Goal: Task Accomplishment & Management: Manage account settings

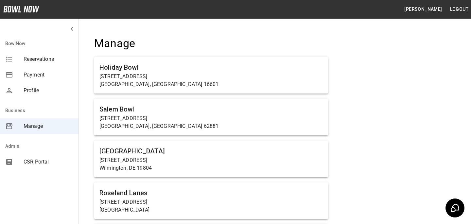
click at [185, 39] on h4 "Manage" at bounding box center [211, 44] width 234 height 14
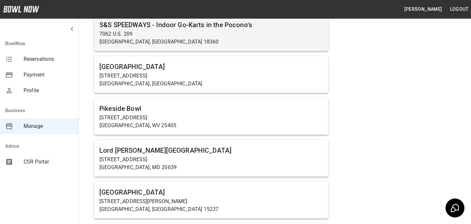
scroll to position [2214, 0]
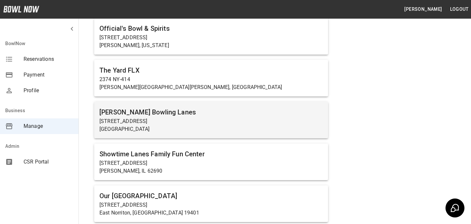
click at [138, 117] on p "7245 Big Beaver Blvd" at bounding box center [210, 121] width 223 height 8
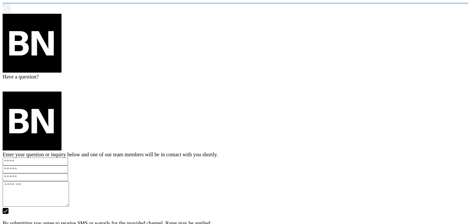
click at [138, 117] on html at bounding box center [235, 120] width 471 height 241
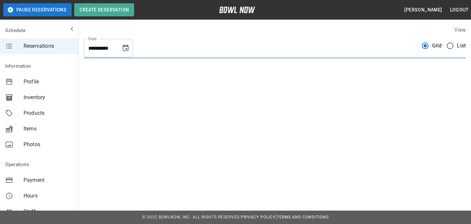
click at [126, 42] on button "Choose date, selected date is Sep 4, 2025" at bounding box center [125, 48] width 13 height 13
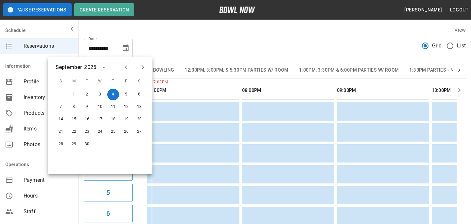
click at [166, 49] on div "**********" at bounding box center [275, 46] width 382 height 24
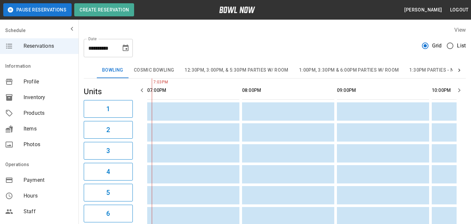
click at [213, 71] on button "12:30pm, 3:00pm, & 5:30pm Parties w/ Room" at bounding box center [236, 70] width 114 height 16
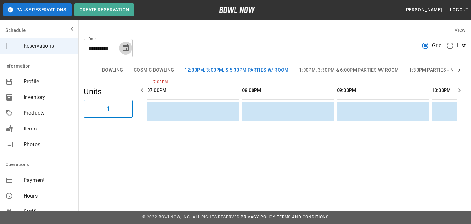
click at [125, 47] on icon "Choose date, selected date is Sep 4, 2025" at bounding box center [126, 48] width 8 height 8
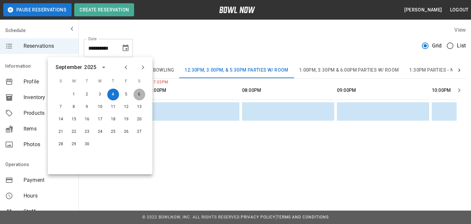
click at [137, 92] on button "6" at bounding box center [139, 95] width 12 height 12
type input "**********"
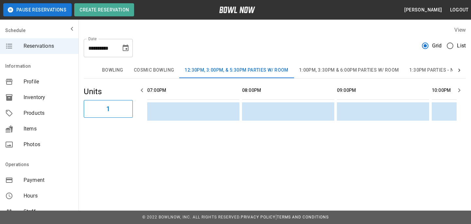
scroll to position [0, 948]
click at [125, 53] on button "Choose date, selected date is Sep 6, 2025" at bounding box center [125, 48] width 13 height 13
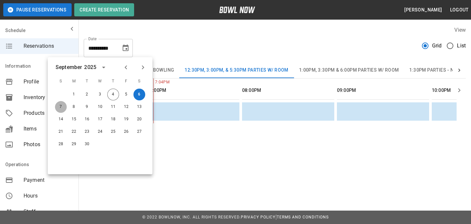
click at [57, 110] on button "7" at bounding box center [61, 107] width 12 height 12
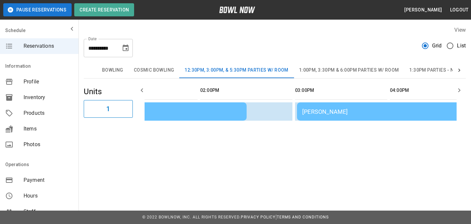
scroll to position [0, 0]
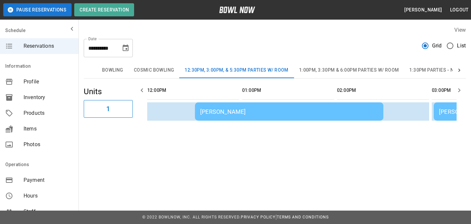
click at [126, 47] on icon "Choose date, selected date is Sep 7, 2025" at bounding box center [126, 48] width 8 height 8
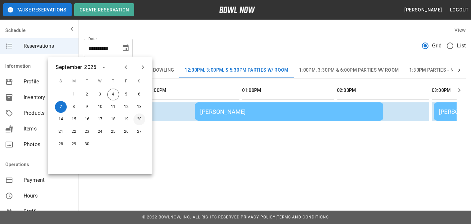
click at [133, 119] on button "20" at bounding box center [139, 119] width 12 height 12
type input "**********"
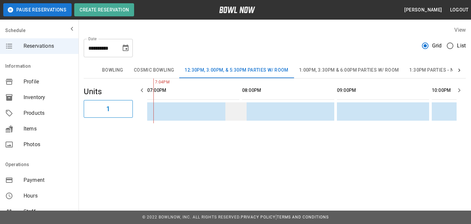
scroll to position [0, 887]
click at [457, 48] on span "List" at bounding box center [461, 46] width 9 height 8
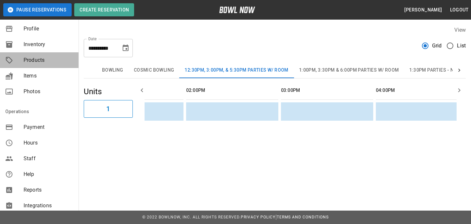
click at [46, 66] on div "Products" at bounding box center [39, 60] width 78 height 16
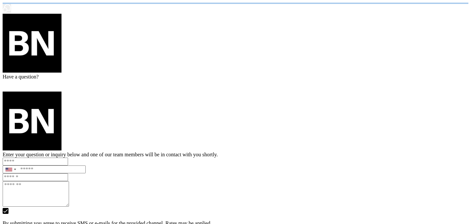
click at [115, 64] on html "/businesses/Sty0Y6L3tAiyj5j3cpwO/products" at bounding box center [235, 120] width 471 height 241
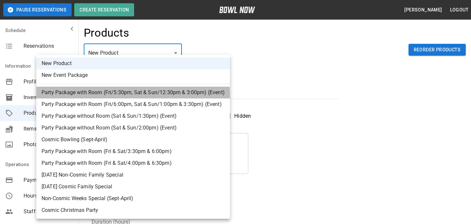
click at [118, 95] on li "Party Package with Room (Fri/5:30pm, Sat & Sun/12:30pm & 3:00pm) (Event)" at bounding box center [132, 93] width 193 height 12
type input "*"
type input "**********"
type textarea "**********"
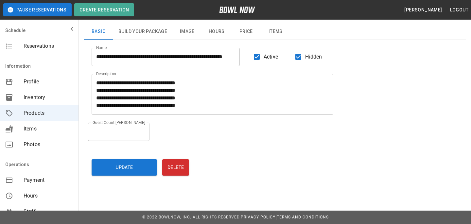
click at [158, 165] on div "Update Delete" at bounding box center [219, 166] width 255 height 19
click at [155, 165] on button "Update" at bounding box center [124, 167] width 65 height 16
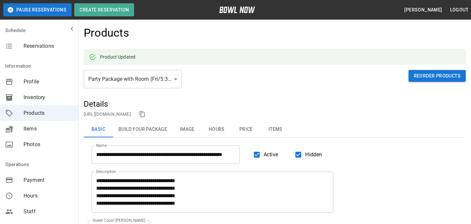
click at [131, 112] on link "https://bowlnow.com/places/Sty0Y6L3tAiyj5j3cpwO?pid=CCGt6Rzqh92XggHyZoG7" at bounding box center [107, 113] width 47 height 5
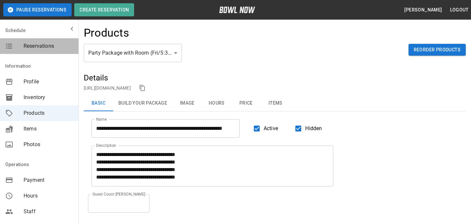
click at [47, 53] on div "Reservations" at bounding box center [39, 46] width 78 height 16
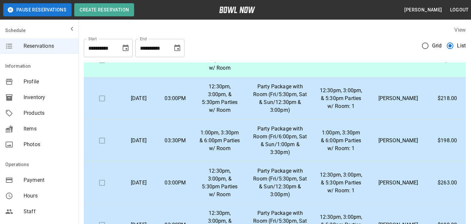
click at [437, 44] on span "Grid" at bounding box center [437, 46] width 10 height 8
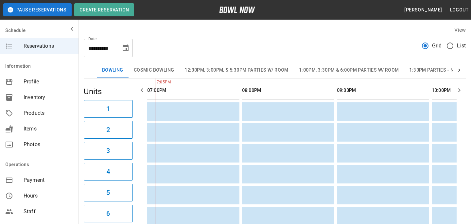
click at [217, 68] on button "12:30pm, 3:00pm, & 5:30pm Parties w/ Room" at bounding box center [236, 70] width 114 height 16
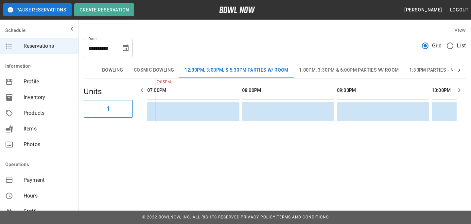
click at [131, 54] on div "**********" at bounding box center [108, 48] width 49 height 18
click at [127, 40] on div "**********" at bounding box center [108, 48] width 49 height 18
click at [127, 43] on button "Choose date, selected date is Sep 4, 2025" at bounding box center [125, 48] width 13 height 13
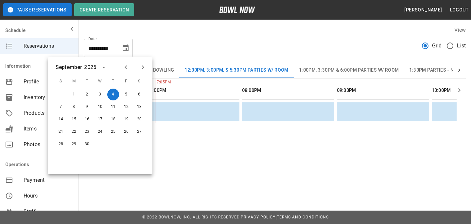
click at [133, 119] on div "20" at bounding box center [139, 119] width 13 height 12
click at [136, 119] on button "20" at bounding box center [139, 119] width 12 height 12
type input "**********"
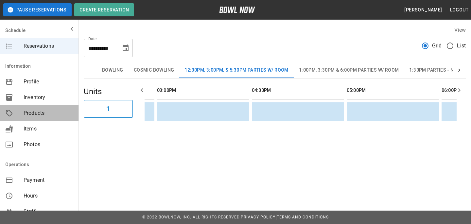
click at [36, 115] on span "Products" at bounding box center [49, 113] width 50 height 8
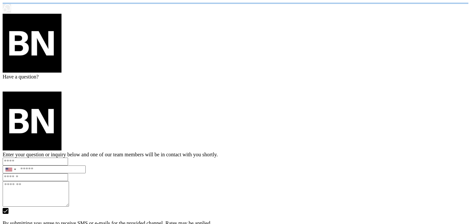
click at [116, 46] on body "/businesses/Sty0Y6L3tAiyj5j3cpwO/products" at bounding box center [235, 120] width 465 height 235
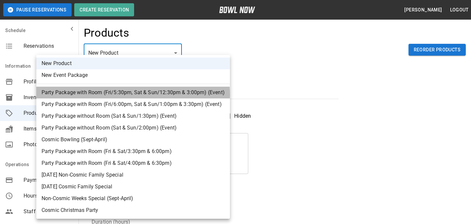
click at [121, 94] on li "Party Package with Room (Fri/5:30pm, Sat & Sun/12:30pm & 3:00pm) (Event)" at bounding box center [132, 93] width 193 height 12
type input "*"
type input "**********"
type textarea "**********"
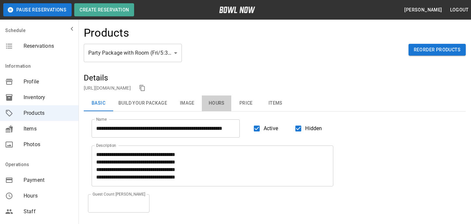
click at [214, 100] on button "Hours" at bounding box center [216, 103] width 29 height 16
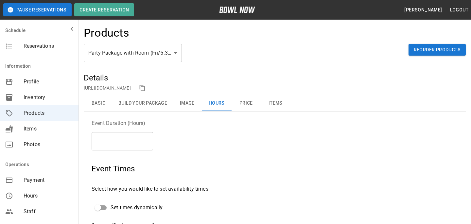
click at [100, 107] on button "Basic" at bounding box center [98, 103] width 29 height 16
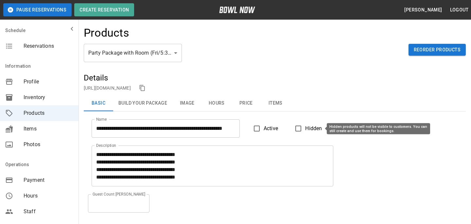
scroll to position [72, 0]
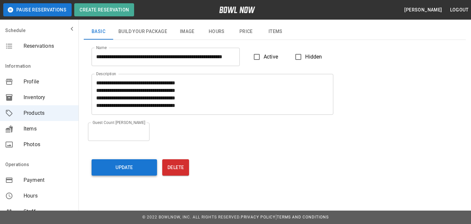
click at [129, 163] on button "Update" at bounding box center [124, 167] width 65 height 16
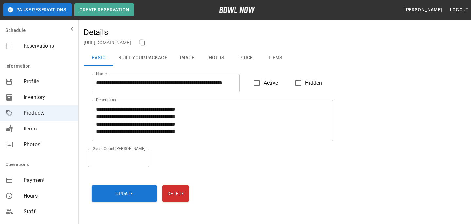
scroll to position [33, 0]
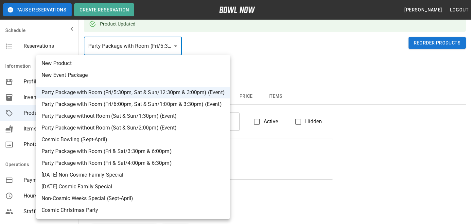
drag, startPoint x: 96, startPoint y: 73, endPoint x: 96, endPoint y: 76, distance: 3.3
click at [96, 73] on li "New Event Package" at bounding box center [132, 75] width 193 height 12
type input "**"
type input "*"
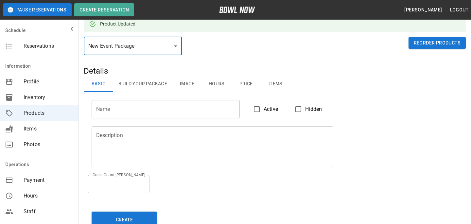
click at [121, 102] on input "Name" at bounding box center [166, 109] width 148 height 18
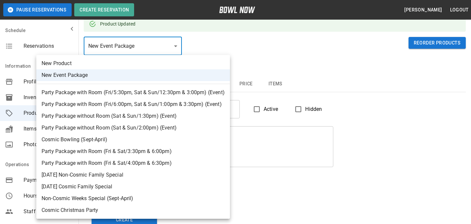
click at [126, 94] on li "Party Package with Room (Fri/5:30pm, Sat & Sun/12:30pm & 3:00pm) (Event)" at bounding box center [132, 93] width 193 height 12
type input "*"
type input "**********"
type textarea "**********"
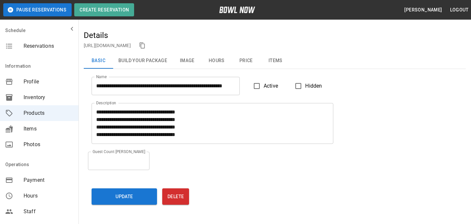
scroll to position [60, 0]
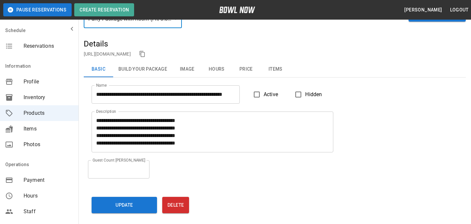
click at [237, 68] on button "Price" at bounding box center [245, 69] width 29 height 16
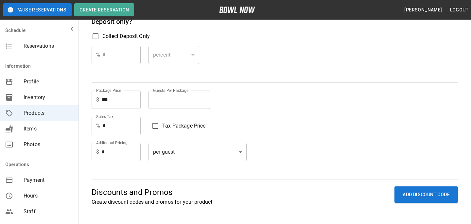
scroll to position [83, 0]
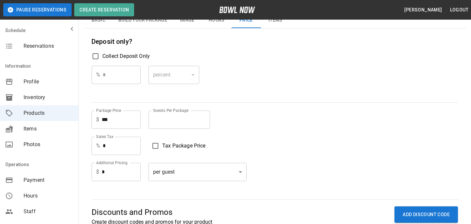
click at [167, 100] on div "Deposit only? Collect Deposit Only % * ​ percent ******* ​ Package Price $ *** …" at bounding box center [275, 113] width 366 height 155
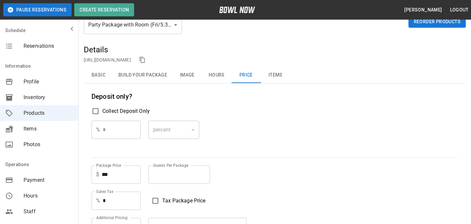
click at [97, 75] on button "Basic" at bounding box center [98, 75] width 29 height 16
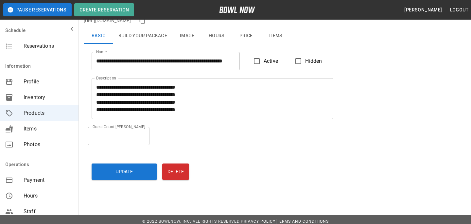
scroll to position [72, 0]
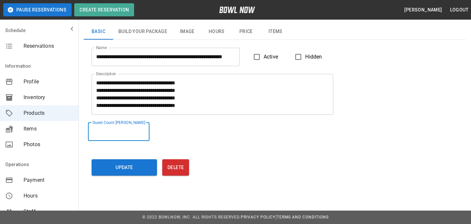
click at [121, 138] on input "*" at bounding box center [118, 132] width 61 height 18
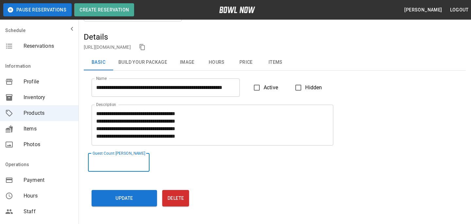
scroll to position [41, 0]
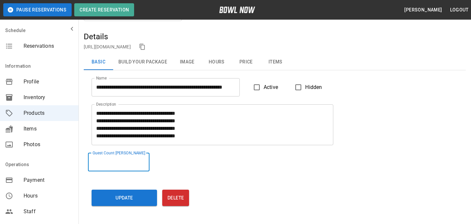
click at [145, 161] on input "*" at bounding box center [118, 162] width 61 height 18
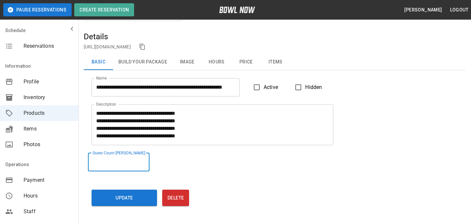
click at [145, 161] on input "*" at bounding box center [118, 162] width 61 height 18
click at [145, 161] on input "**" at bounding box center [118, 162] width 61 height 18
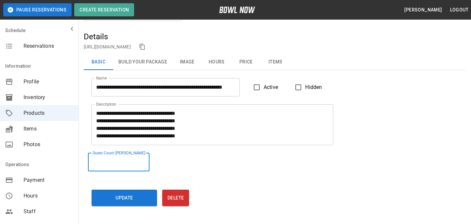
type input "**"
click at [145, 161] on input "**" at bounding box center [118, 162] width 61 height 18
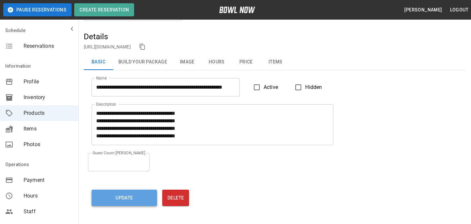
click at [145, 193] on button "Update" at bounding box center [124, 198] width 65 height 16
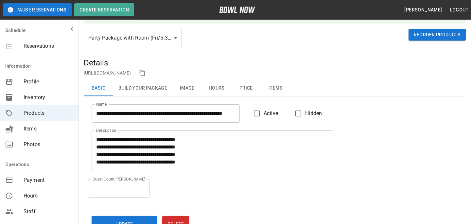
scroll to position [0, 0]
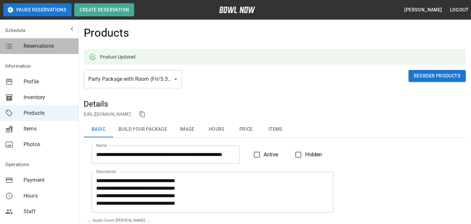
click at [34, 50] on div "Reservations" at bounding box center [39, 46] width 78 height 16
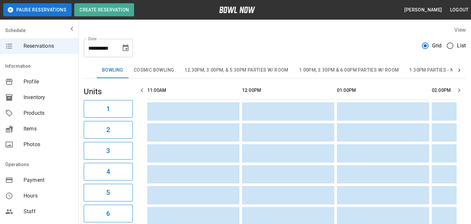
scroll to position [0, 758]
click at [126, 51] on icon "Choose date, selected date is Sep 4, 2025" at bounding box center [126, 48] width 8 height 8
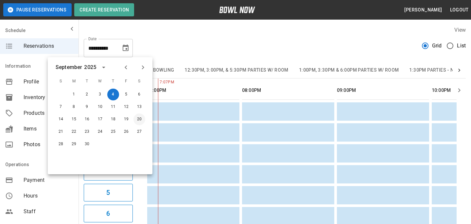
click at [141, 116] on button "20" at bounding box center [139, 119] width 12 height 12
type input "**********"
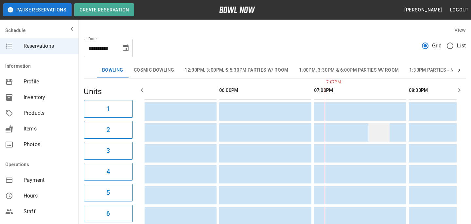
scroll to position [0, 753]
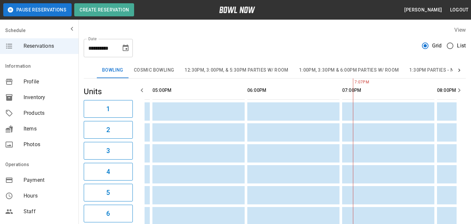
click at [213, 69] on button "12:30pm, 3:00pm, & 5:30pm Parties w/ Room" at bounding box center [236, 70] width 114 height 16
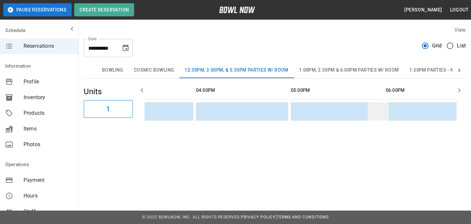
scroll to position [0, 551]
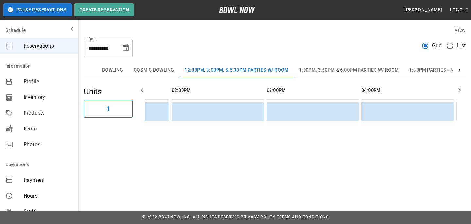
click at [19, 110] on div "mailbox folders" at bounding box center [14, 113] width 18 height 8
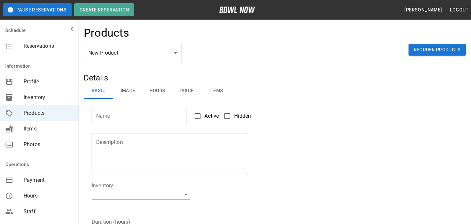
click at [103, 42] on div "Products" at bounding box center [275, 35] width 382 height 18
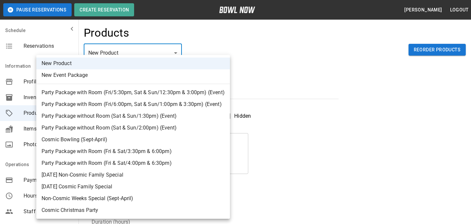
click at [102, 98] on li "Party Package with Room (Fri/5:30pm, Sat & Sun/12:30pm & 3:00pm) (Event)" at bounding box center [132, 93] width 193 height 12
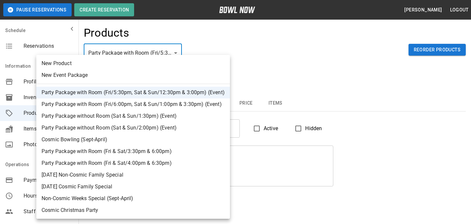
click at [136, 102] on li "Party Package with Room (Fri/6:00pm, Sat & Sun/1:00pm & 3:30pm) (Event)" at bounding box center [132, 104] width 193 height 12
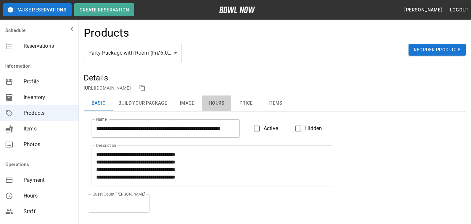
click at [216, 104] on button "Hours" at bounding box center [216, 103] width 29 height 16
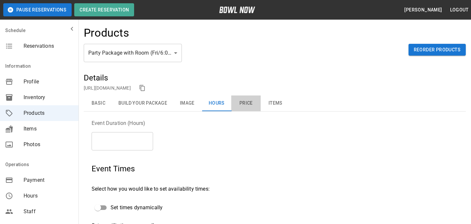
click at [244, 105] on button "Price" at bounding box center [245, 103] width 29 height 16
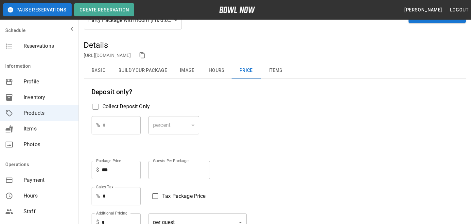
click at [108, 79] on div "**********" at bounding box center [275, 166] width 382 height 252
click at [103, 74] on button "Basic" at bounding box center [98, 71] width 29 height 16
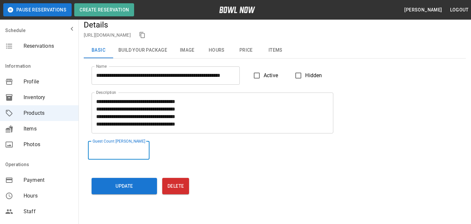
click at [144, 149] on input "**" at bounding box center [118, 150] width 61 height 18
click at [148, 182] on button "Update" at bounding box center [124, 186] width 65 height 16
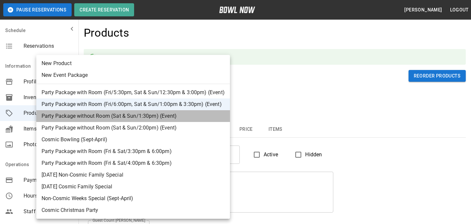
click at [135, 116] on li "Party Package without Room (Sat & Sun/1:30pm) (Event)" at bounding box center [132, 116] width 193 height 12
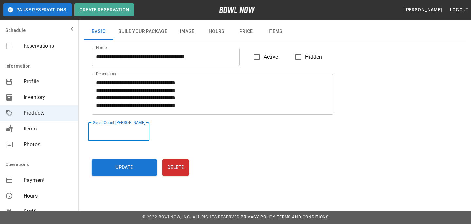
click at [144, 131] on input "*" at bounding box center [118, 132] width 61 height 18
click at [144, 131] on input "**" at bounding box center [118, 132] width 61 height 18
click at [165, 139] on div "Guest Count Max ** Guest Count Max" at bounding box center [271, 128] width 374 height 26
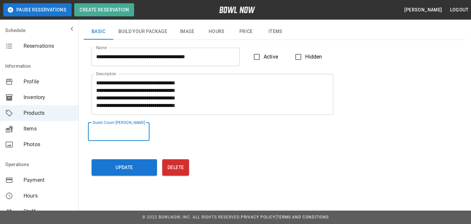
click at [144, 134] on input "*" at bounding box center [118, 132] width 61 height 18
click at [140, 170] on button "Update" at bounding box center [124, 167] width 65 height 16
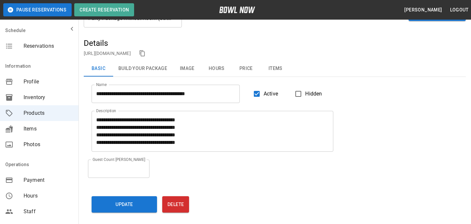
click at [221, 49] on div "https://bowlnow.com/places/Sty0Y6L3tAiyj5j3cpwO?pid=I91DJGrLCVBtnEeNjeBT" at bounding box center [275, 53] width 382 height 10
click at [131, 54] on link "https://bowlnow.com/places/Sty0Y6L3tAiyj5j3cpwO?pid=I91DJGrLCVBtnEeNjeBT" at bounding box center [107, 53] width 47 height 5
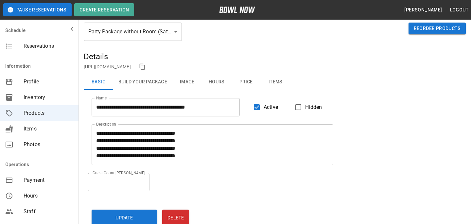
click at [139, 22] on div "Products" at bounding box center [275, 14] width 382 height 18
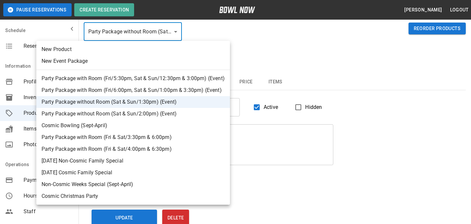
drag, startPoint x: 121, startPoint y: 120, endPoint x: 119, endPoint y: 114, distance: 6.6
click at [119, 114] on ul "New Product New Event Package Party Package with Room (Fri/5:30pm, Sat & Sun/12…" at bounding box center [132, 123] width 193 height 164
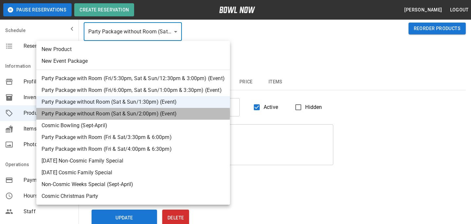
click at [119, 114] on li "Party Package without Room (Sat & Sun/2:00pm) (Event)" at bounding box center [132, 114] width 193 height 12
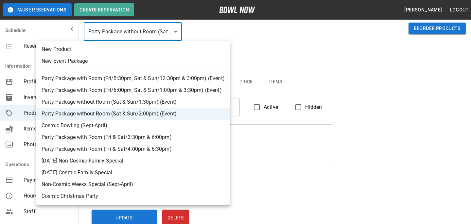
click at [139, 107] on li "Party Package without Room (Sat & Sun/1:30pm) (Event)" at bounding box center [132, 102] width 193 height 12
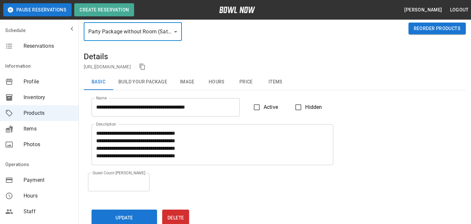
click at [156, 43] on div "Party Package without Room (Sat & Sun/1:30pm) (Event) ** ​ Reorder Products" at bounding box center [275, 37] width 382 height 29
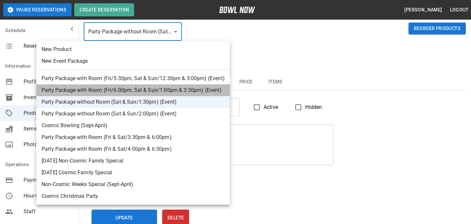
click at [159, 93] on li "Party Package with Room (Fri/6:00pm, Sat & Sun/1:00pm & 3:30pm) (Event)" at bounding box center [132, 90] width 193 height 12
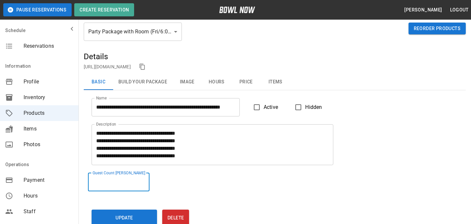
click at [143, 185] on input "*" at bounding box center [118, 182] width 61 height 18
click at [144, 180] on input "*" at bounding box center [118, 182] width 61 height 18
click at [143, 216] on button "Update" at bounding box center [124, 217] width 65 height 16
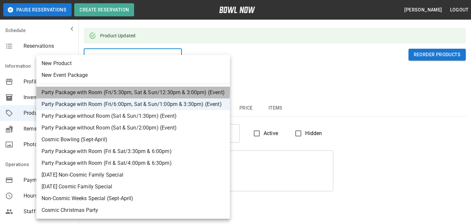
click at [133, 91] on li "Party Package with Room (Fri/5:30pm, Sat & Sun/12:30pm & 3:00pm) (Event)" at bounding box center [132, 93] width 193 height 12
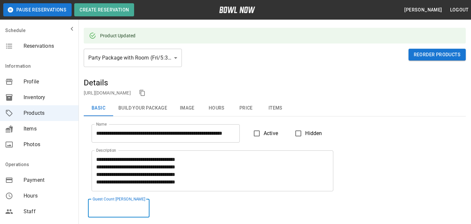
click at [144, 209] on input "*" at bounding box center [118, 208] width 61 height 18
type input "*"
click at [144, 209] on input "*" at bounding box center [118, 208] width 61 height 18
click at [172, 203] on div "Guest Count Max * Guest Count Max" at bounding box center [271, 204] width 374 height 26
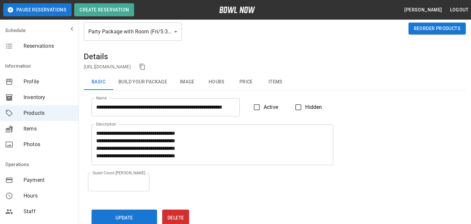
scroll to position [50, 0]
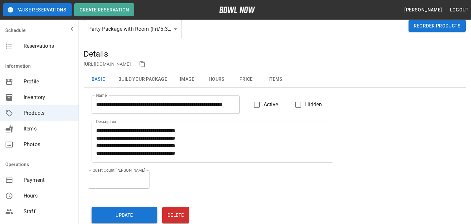
click at [124, 210] on button "Update" at bounding box center [124, 215] width 65 height 16
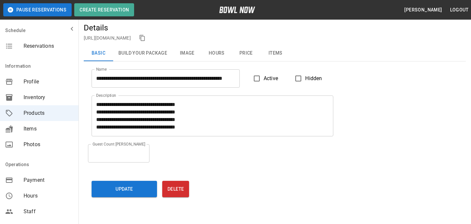
scroll to position [145, 0]
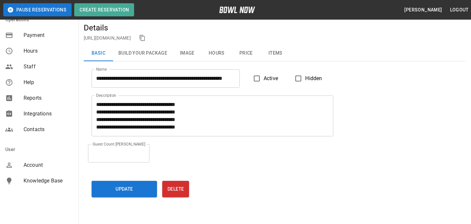
click at [26, 168] on span "Account" at bounding box center [49, 165] width 50 height 8
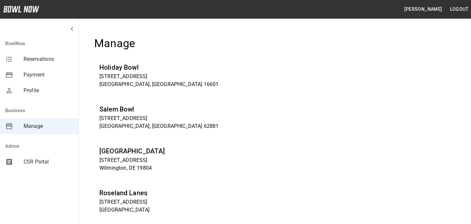
scroll to position [2465, 0]
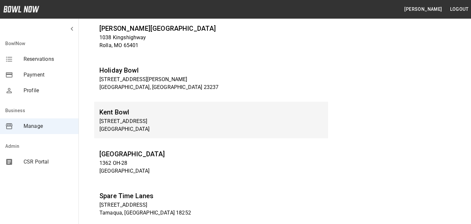
click at [122, 137] on div "Kent Bowl 1234 Central Ave N Kent, WA 98032" at bounding box center [211, 120] width 234 height 37
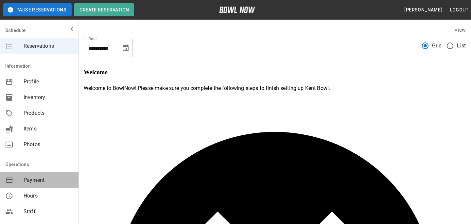
click at [43, 184] on div "Payment" at bounding box center [39, 180] width 78 height 16
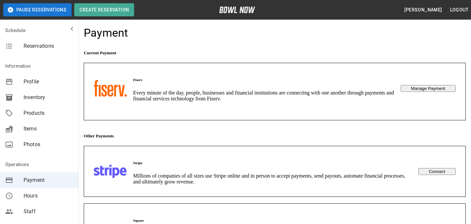
click at [414, 85] on button "Manage Payment" at bounding box center [427, 88] width 55 height 7
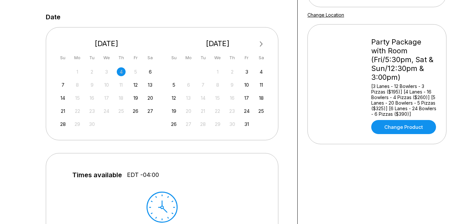
scroll to position [146, 0]
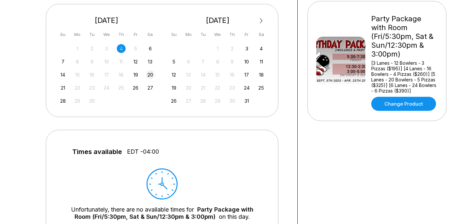
click at [149, 76] on div "20" at bounding box center [150, 74] width 9 height 9
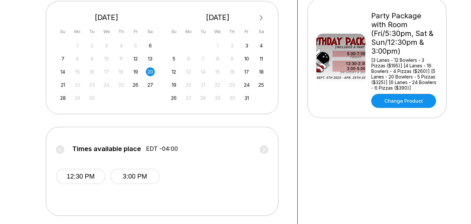
scroll to position [140, 0]
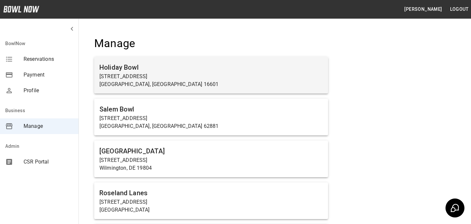
scroll to position [2465, 0]
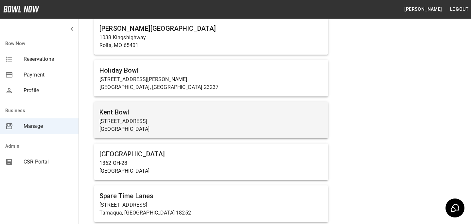
click at [193, 125] on p "[GEOGRAPHIC_DATA]" at bounding box center [210, 129] width 223 height 8
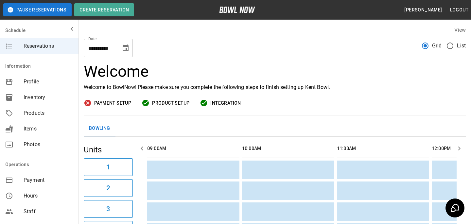
scroll to position [0, 948]
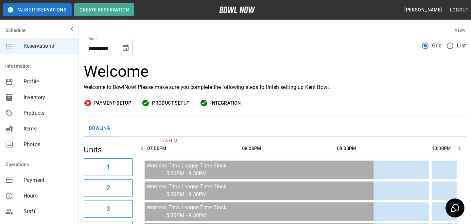
click at [49, 192] on span "Hours" at bounding box center [49, 196] width 50 height 8
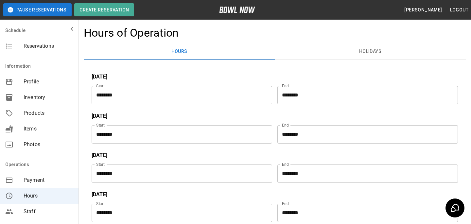
click at [48, 181] on span "Payment" at bounding box center [49, 180] width 50 height 8
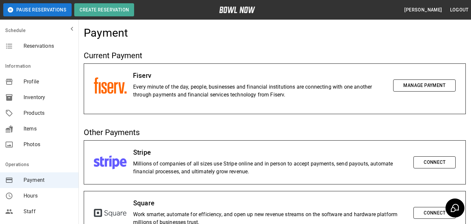
click at [257, 50] on h5 "Current Payment" at bounding box center [275, 55] width 382 height 10
click at [119, 77] on div "Fiserv Every minute of the day, people, businesses and financial institutions a…" at bounding box center [274, 85] width 381 height 43
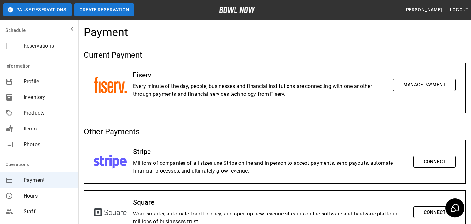
drag, startPoint x: 121, startPoint y: 89, endPoint x: 131, endPoint y: 12, distance: 77.7
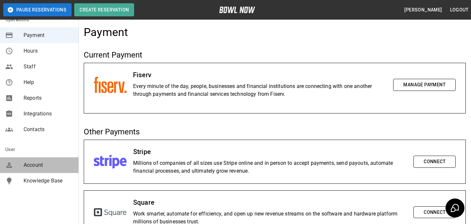
click at [26, 168] on span "Account" at bounding box center [49, 165] width 50 height 8
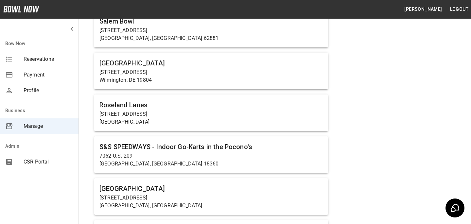
scroll to position [2214, 0]
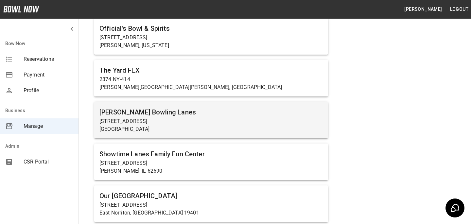
click at [111, 125] on p "[STREET_ADDRESS]" at bounding box center [210, 121] width 223 height 8
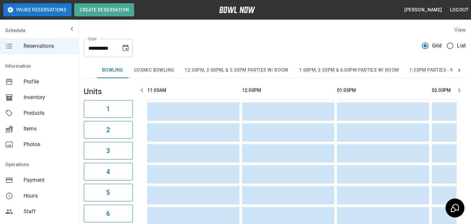
scroll to position [0, 758]
click at [48, 118] on div "Products" at bounding box center [39, 113] width 78 height 16
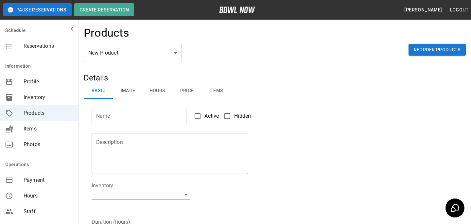
click at [114, 53] on body "Pause Reservations Create Reservation Bradey Powell Logout Schedule Reservation…" at bounding box center [235, 210] width 471 height 421
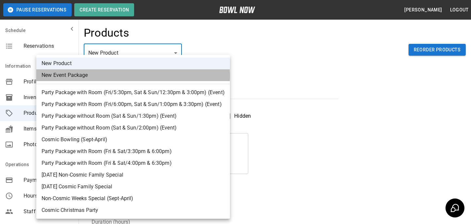
click at [116, 76] on li "New Event Package" at bounding box center [132, 75] width 193 height 12
type input "**"
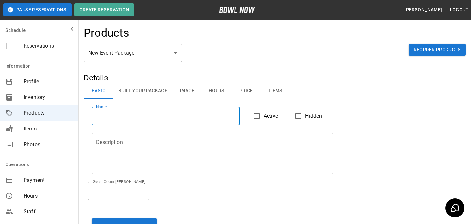
click at [191, 109] on input "Name" at bounding box center [166, 116] width 148 height 18
type input "****"
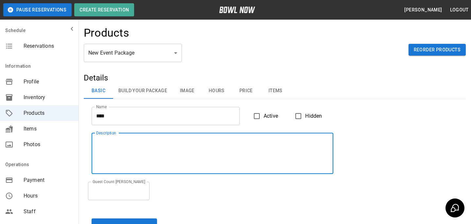
click at [133, 149] on textarea "Description" at bounding box center [212, 153] width 232 height 30
type textarea "****"
click at [129, 194] on input "*" at bounding box center [118, 191] width 61 height 18
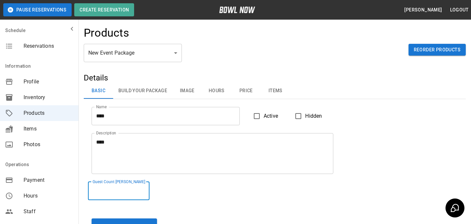
type input "*"
click at [263, 114] on span "Active" at bounding box center [270, 116] width 14 height 8
click at [309, 115] on span "Hidden" at bounding box center [313, 116] width 17 height 8
click at [120, 94] on button "Build Your Package" at bounding box center [142, 91] width 59 height 16
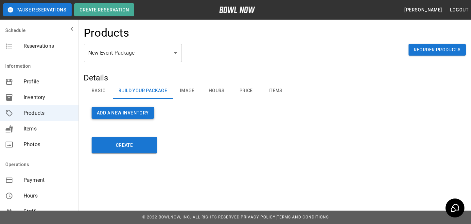
click at [127, 111] on button "Add a new Inventory" at bounding box center [123, 113] width 62 height 12
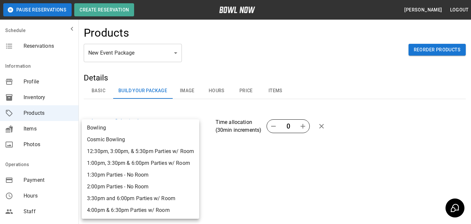
click at [132, 131] on body "Pause Reservations Create Reservation Bradey Powell Logout Schedule Reservation…" at bounding box center [235, 124] width 471 height 248
click at [133, 150] on li "12:30pm, 3:00pm, & 5:30pm Parties w/ Room" at bounding box center [140, 151] width 117 height 12
type input "**********"
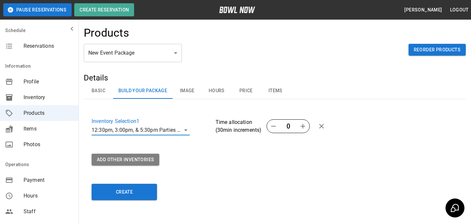
click at [304, 128] on icon "button" at bounding box center [303, 126] width 8 height 8
type input "*"
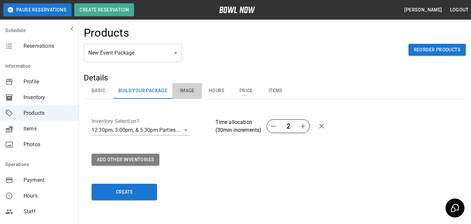
click at [193, 95] on button "Image" at bounding box center [186, 91] width 29 height 16
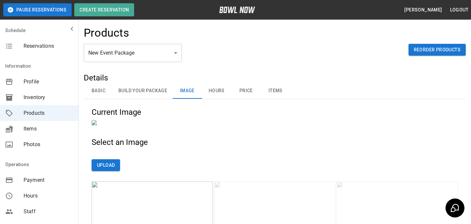
click at [210, 93] on button "Hours" at bounding box center [216, 91] width 29 height 16
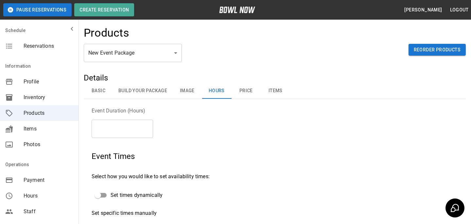
scroll to position [40, 0]
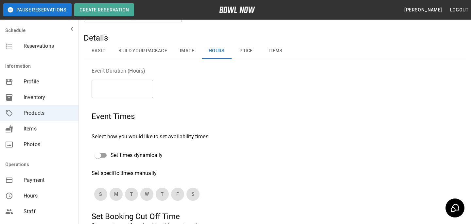
click at [187, 198] on div "S M T W T F S" at bounding box center [206, 194] width 229 height 18
click at [189, 197] on button "S" at bounding box center [192, 194] width 13 height 13
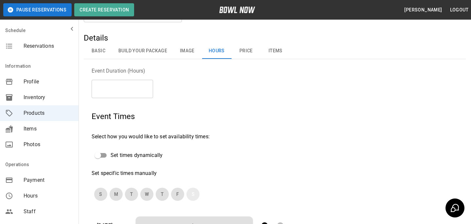
scroll to position [134, 0]
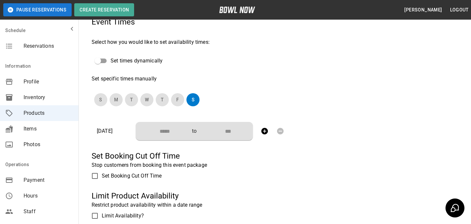
click at [166, 139] on div "​ to ​" at bounding box center [194, 131] width 117 height 18
click at [167, 132] on input "Choose time" at bounding box center [162, 131] width 43 height 13
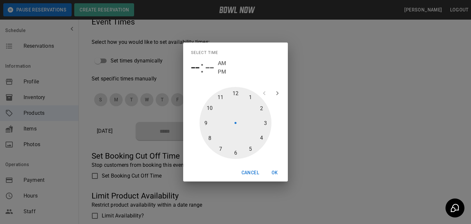
type input "********"
click at [265, 124] on div at bounding box center [235, 123] width 72 height 72
type input "********"
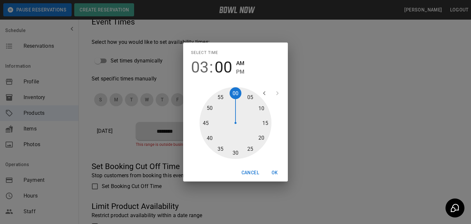
click at [239, 69] on span "PM" at bounding box center [240, 71] width 8 height 9
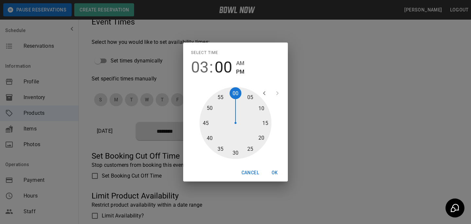
type input "********"
click at [271, 172] on button "OK" at bounding box center [274, 173] width 21 height 12
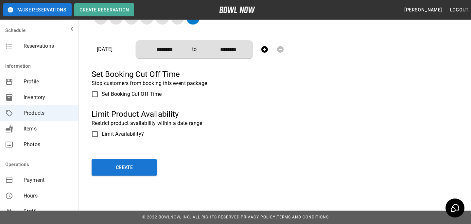
scroll to position [11, 0]
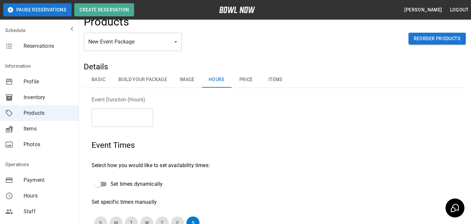
click at [251, 76] on button "Price" at bounding box center [245, 80] width 29 height 16
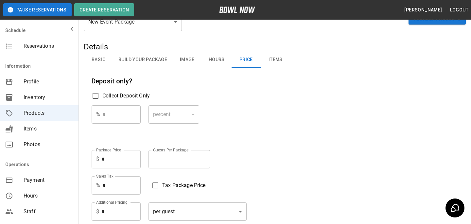
scroll to position [37, 0]
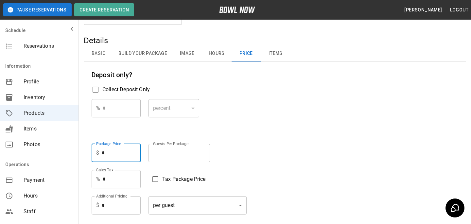
click at [124, 151] on input "*" at bounding box center [121, 153] width 39 height 18
type input "*"
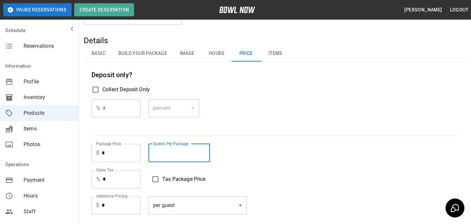
click at [185, 154] on input "*" at bounding box center [178, 153] width 61 height 18
type input "**"
click at [243, 115] on div "% * ​ percent ******* ​" at bounding box center [275, 113] width 366 height 29
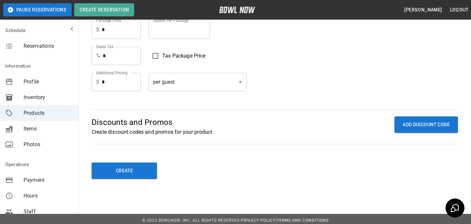
scroll to position [164, 0]
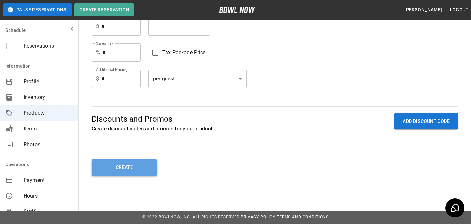
click at [126, 163] on button "Create" at bounding box center [124, 167] width 65 height 16
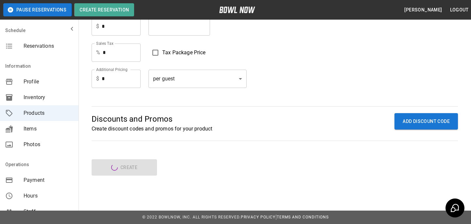
type input "**"
type input "*"
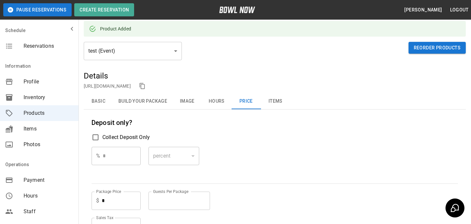
scroll to position [0, 0]
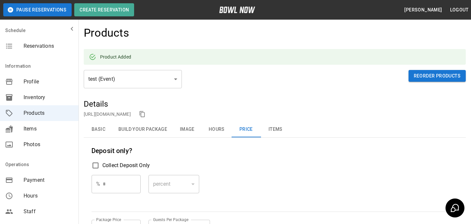
click at [131, 113] on link "https://bowlnow.com/places/Sty0Y6L3tAiyj5j3cpwO?pid=0fpaFVu05TgXMBXzif4g" at bounding box center [107, 113] width 47 height 5
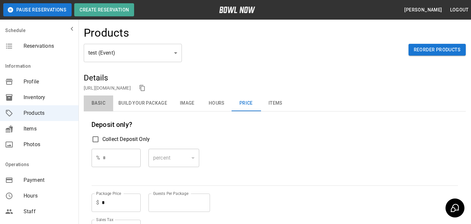
click at [101, 104] on button "Basic" at bounding box center [98, 103] width 29 height 16
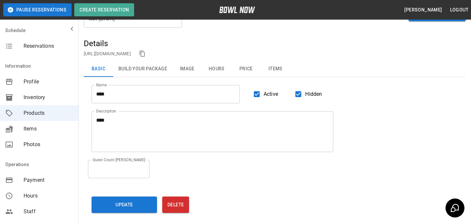
scroll to position [34, 0]
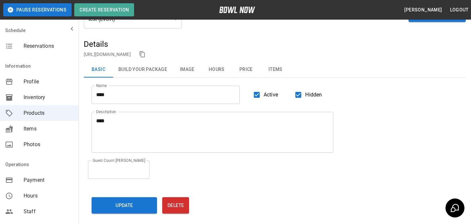
click at [265, 95] on span "Active" at bounding box center [270, 95] width 14 height 8
click at [169, 206] on button "Delete" at bounding box center [175, 205] width 27 height 16
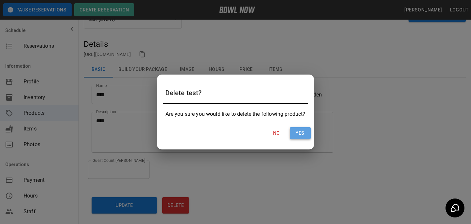
click at [307, 134] on button "Yes" at bounding box center [300, 133] width 21 height 12
type input "**"
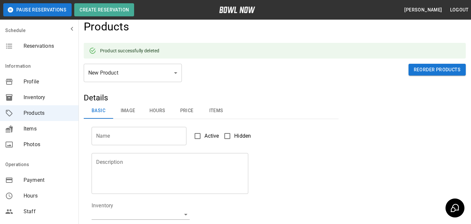
scroll to position [0, 0]
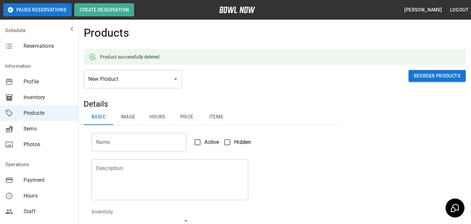
click at [54, 51] on div "Reservations" at bounding box center [39, 46] width 78 height 16
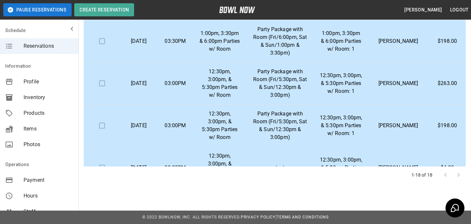
scroll to position [252, 0]
click at [268, 147] on td "test" at bounding box center [280, 168] width 69 height 42
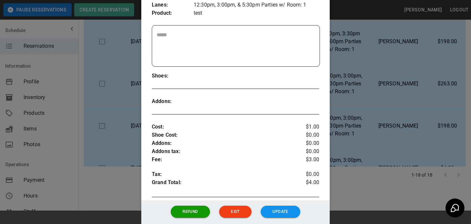
scroll to position [175, 0]
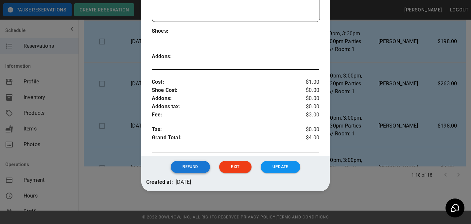
click at [203, 172] on button "Refund" at bounding box center [190, 167] width 39 height 12
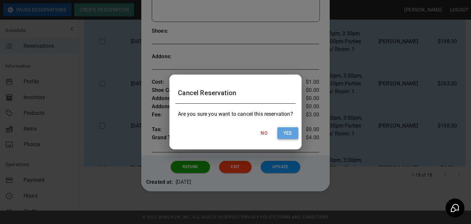
click at [283, 135] on button "Yes" at bounding box center [287, 133] width 21 height 12
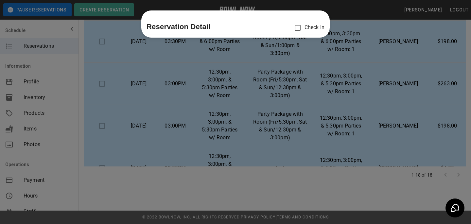
scroll to position [0, 0]
click at [119, 139] on div at bounding box center [235, 112] width 471 height 224
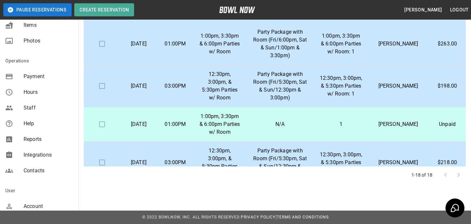
scroll to position [145, 0]
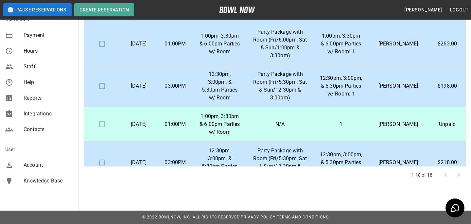
click at [28, 168] on span "Account" at bounding box center [49, 165] width 50 height 8
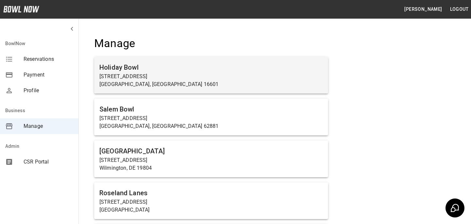
scroll to position [2465, 0]
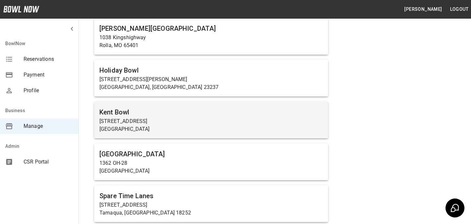
click at [126, 128] on p "[GEOGRAPHIC_DATA]" at bounding box center [210, 129] width 223 height 8
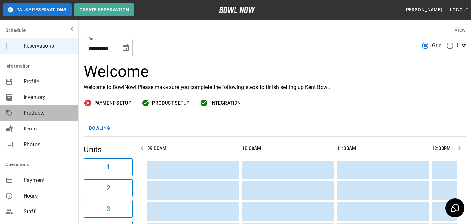
click at [24, 114] on span "Products" at bounding box center [49, 113] width 50 height 8
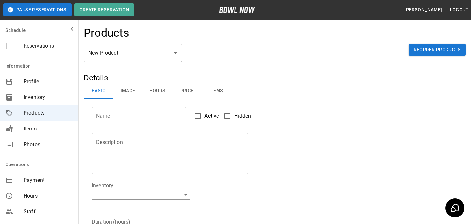
click at [46, 46] on span "Reservations" at bounding box center [49, 46] width 50 height 8
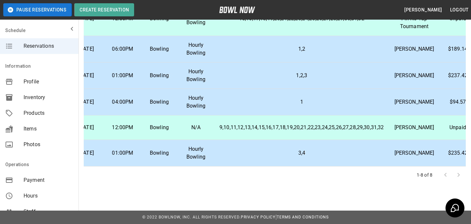
scroll to position [67, 0]
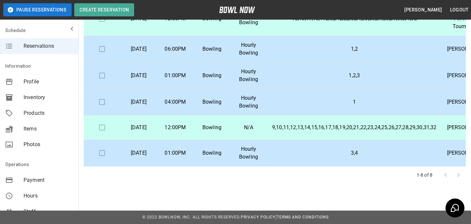
click at [341, 152] on p "3,4" at bounding box center [354, 153] width 164 height 8
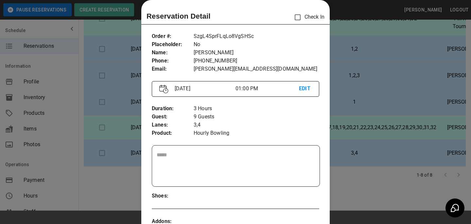
scroll to position [268, 0]
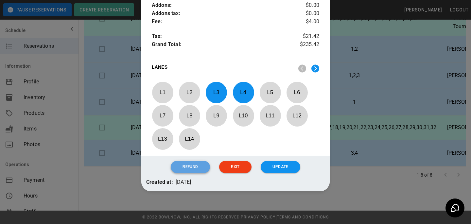
click at [196, 172] on button "Refund" at bounding box center [190, 167] width 39 height 12
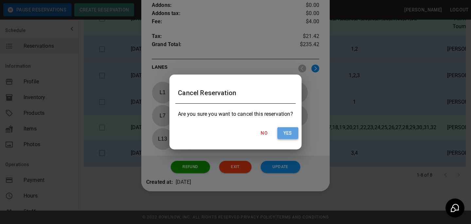
click at [293, 135] on button "Yes" at bounding box center [287, 133] width 21 height 12
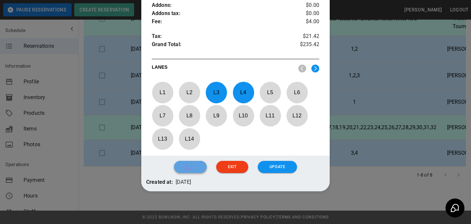
click at [196, 167] on button "button" at bounding box center [190, 167] width 33 height 12
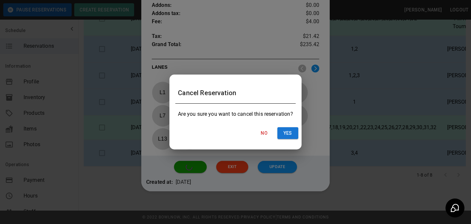
click at [374, 121] on div "Cancel Reservation Are you sure you want to cancel this reservation? No Yes" at bounding box center [235, 112] width 471 height 224
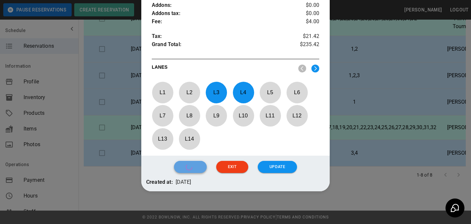
click at [186, 168] on icon "button" at bounding box center [188, 166] width 9 height 9
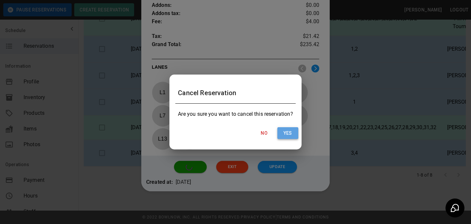
click at [287, 136] on button "Yes" at bounding box center [287, 133] width 21 height 12
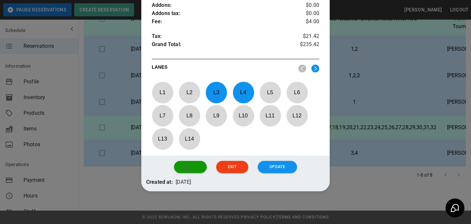
click at [341, 123] on div at bounding box center [235, 112] width 471 height 224
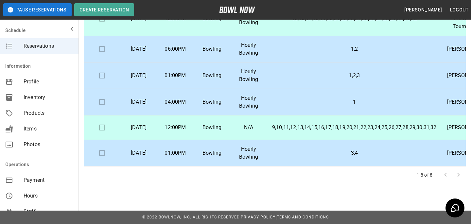
click at [25, 78] on span "Profile" at bounding box center [49, 82] width 50 height 8
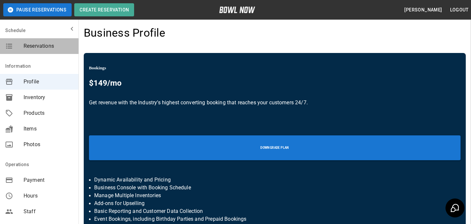
click at [52, 48] on span "Reservations" at bounding box center [49, 46] width 50 height 8
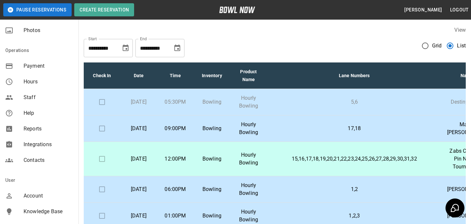
scroll to position [145, 0]
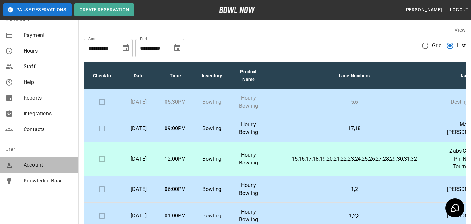
click at [38, 163] on span "Account" at bounding box center [49, 165] width 50 height 8
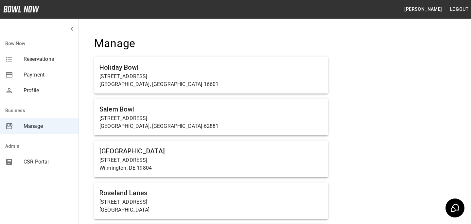
click at [288, 45] on h4 "Manage" at bounding box center [211, 44] width 234 height 14
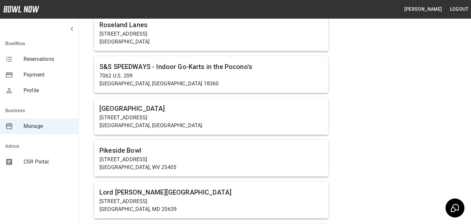
scroll to position [2465, 0]
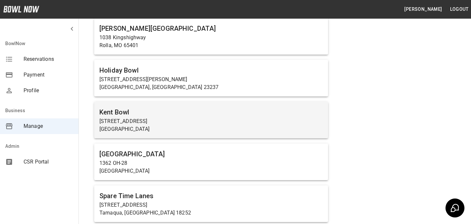
click at [170, 122] on p "1234 Central Ave N" at bounding box center [210, 121] width 223 height 8
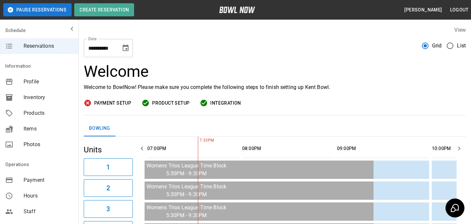
scroll to position [47, 0]
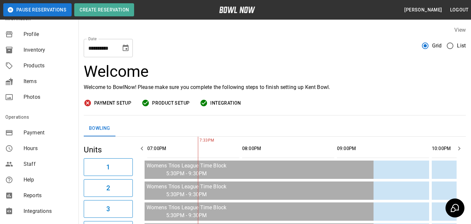
click at [35, 135] on span "Payment" at bounding box center [49, 133] width 50 height 8
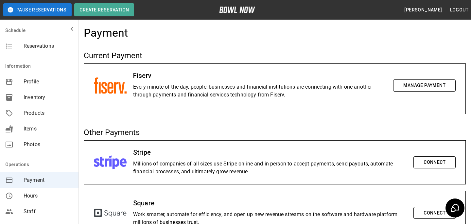
click at [404, 82] on button "Manage Payment" at bounding box center [424, 85] width 62 height 12
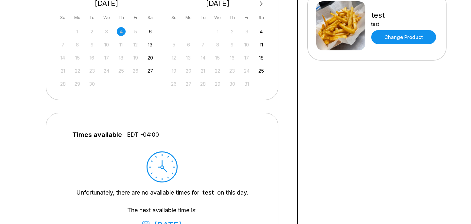
scroll to position [121, 0]
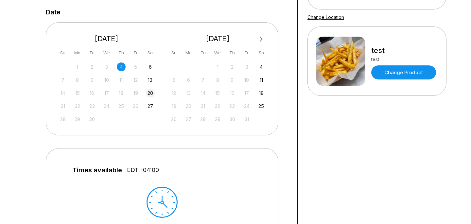
click at [148, 97] on div "20" at bounding box center [150, 93] width 9 height 9
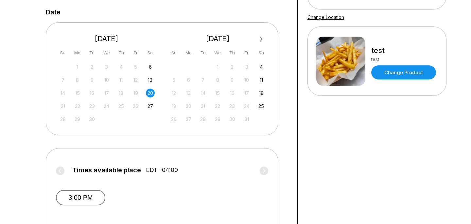
click at [91, 192] on button "3:00 PM" at bounding box center [80, 197] width 49 height 15
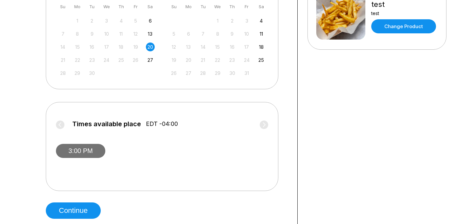
scroll to position [179, 0]
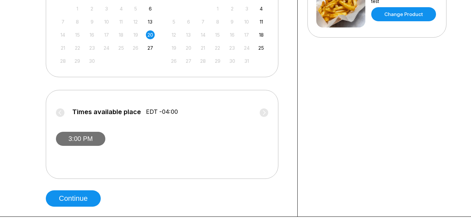
click at [91, 192] on button "Continue" at bounding box center [73, 198] width 55 height 16
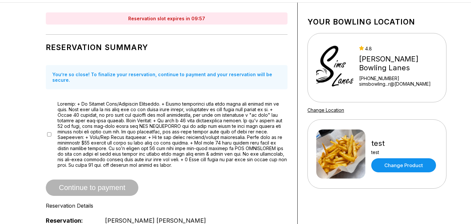
scroll to position [32, 0]
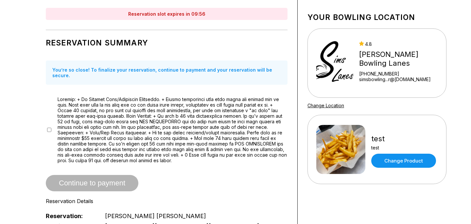
click at [45, 124] on div "Reservation slot expires in 09:56 Reservation Summary You’re so close! To final…" at bounding box center [166, 228] width 261 height 460
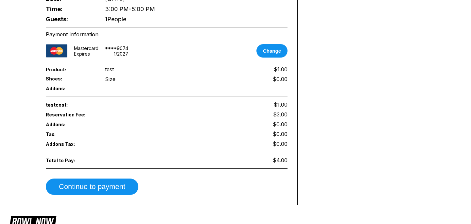
scroll to position [290, 0]
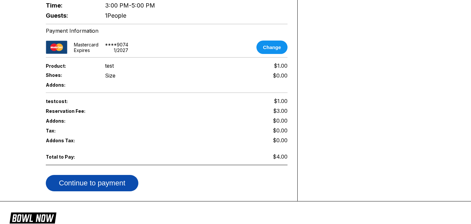
click at [119, 183] on button "Continue to payment" at bounding box center [92, 183] width 92 height 16
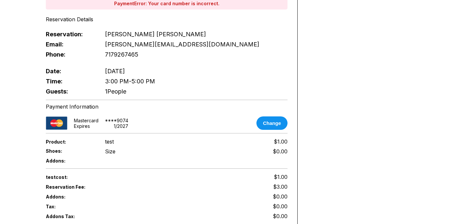
scroll to position [252, 0]
click at [268, 116] on button "Change" at bounding box center [271, 122] width 31 height 13
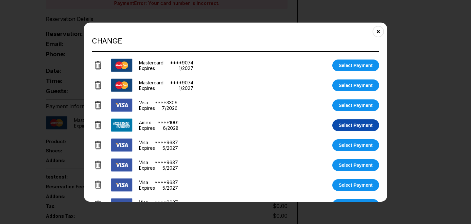
click at [369, 119] on button "Select Payment" at bounding box center [355, 125] width 47 height 12
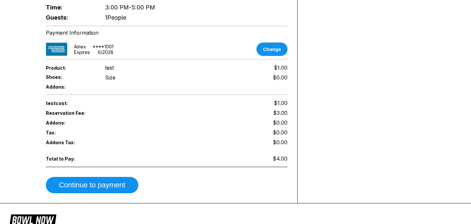
scroll to position [332, 0]
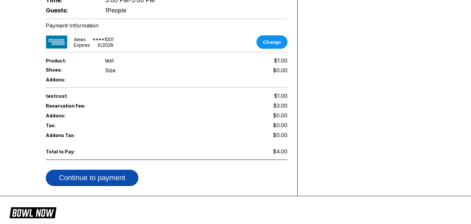
click at [91, 170] on button "Continue to payment" at bounding box center [92, 178] width 92 height 16
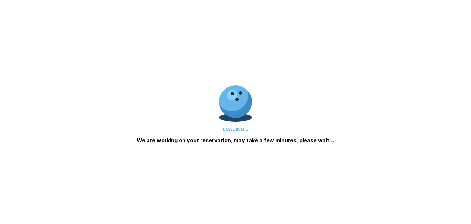
scroll to position [295, 0]
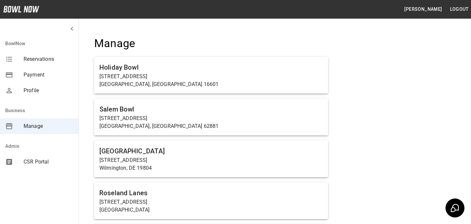
scroll to position [2465, 0]
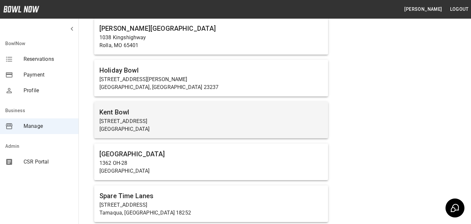
click at [170, 107] on h6 "Kent Bowl" at bounding box center [210, 112] width 223 height 10
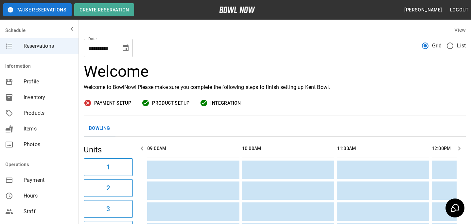
click at [25, 111] on span "Products" at bounding box center [49, 113] width 50 height 8
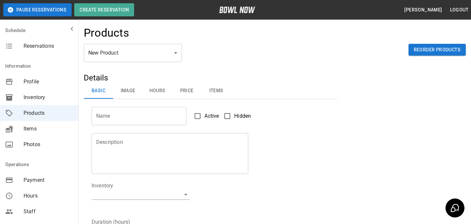
click at [160, 32] on div "Products" at bounding box center [275, 35] width 382 height 18
click at [160, 64] on div "New Product ** ​ Reorder Products" at bounding box center [275, 58] width 382 height 29
click at [158, 56] on body "Pause Reservations Create Reservation Bradey Powell Logout Schedule Reservation…" at bounding box center [235, 210] width 471 height 421
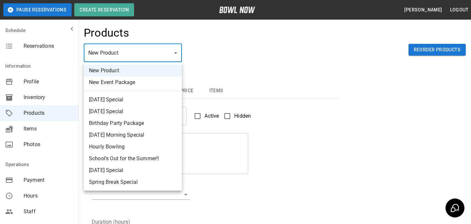
click at [274, 61] on div at bounding box center [235, 112] width 471 height 224
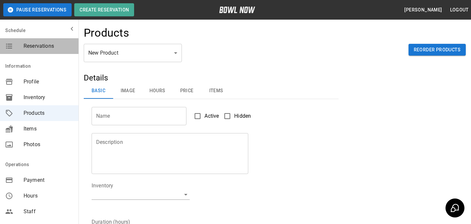
click at [40, 49] on span "Reservations" at bounding box center [49, 46] width 50 height 8
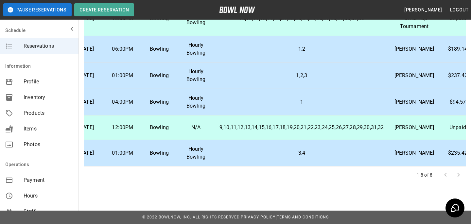
scroll to position [67, 0]
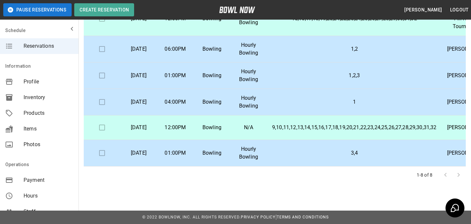
click at [224, 152] on p "Bowling" at bounding box center [212, 153] width 26 height 8
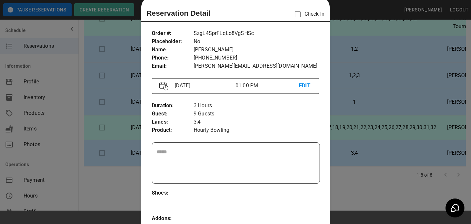
scroll to position [0, 0]
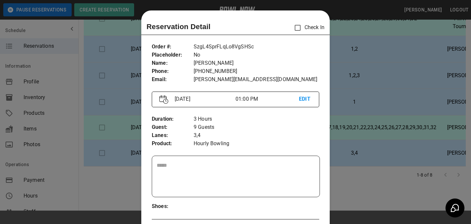
click at [9, 100] on div at bounding box center [235, 112] width 471 height 224
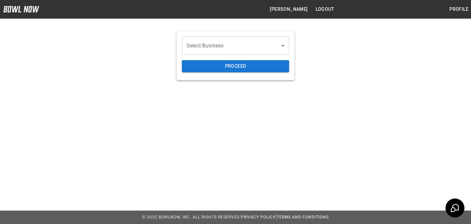
click at [228, 48] on body "[PERSON_NAME] Logout Profile Select Business ​ ​ Proceed © 2022 BowlNow, Inc. A…" at bounding box center [235, 112] width 471 height 224
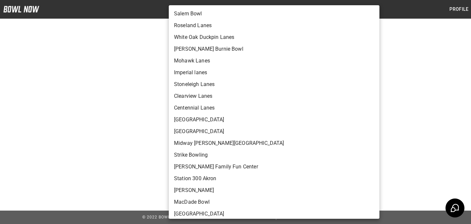
click at [121, 82] on div at bounding box center [235, 112] width 471 height 224
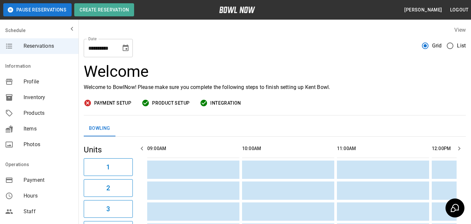
click at [54, 174] on div "Payment" at bounding box center [39, 180] width 78 height 16
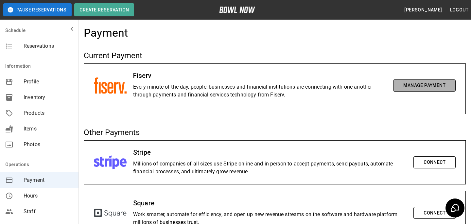
click at [417, 84] on button "Manage Payment" at bounding box center [424, 85] width 62 height 12
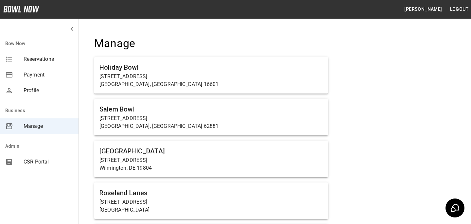
scroll to position [2465, 0]
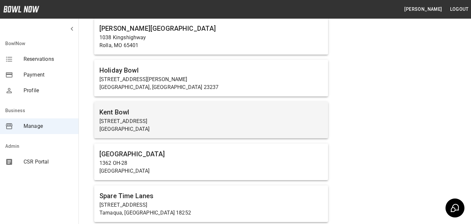
click at [166, 117] on p "[STREET_ADDRESS]" at bounding box center [210, 121] width 223 height 8
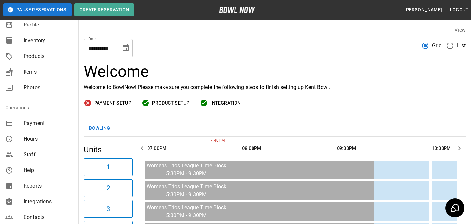
scroll to position [61, 0]
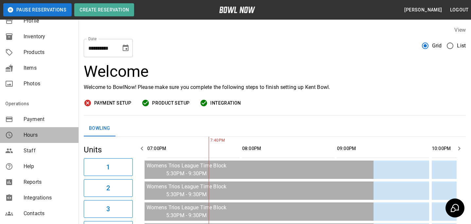
click at [38, 127] on div "Hours" at bounding box center [39, 135] width 78 height 16
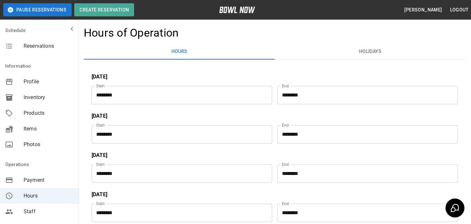
scroll to position [21, 0]
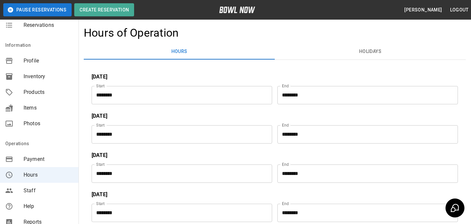
click at [40, 163] on div "Payment" at bounding box center [39, 159] width 78 height 16
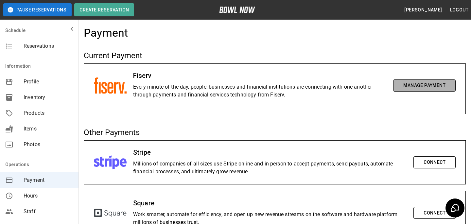
click at [407, 87] on button "Manage Payment" at bounding box center [424, 85] width 62 height 12
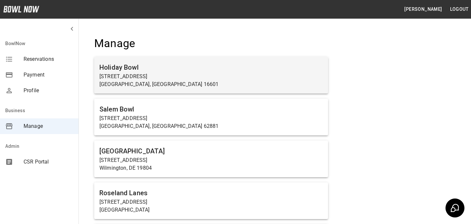
scroll to position [2465, 0]
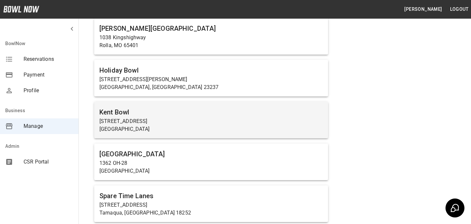
click at [205, 123] on p "1234 Central Ave N" at bounding box center [210, 121] width 223 height 8
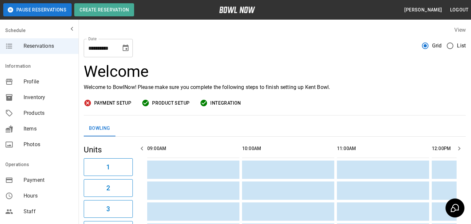
scroll to position [0, 948]
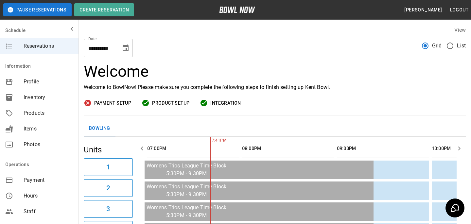
click at [29, 183] on span "Payment" at bounding box center [49, 180] width 50 height 8
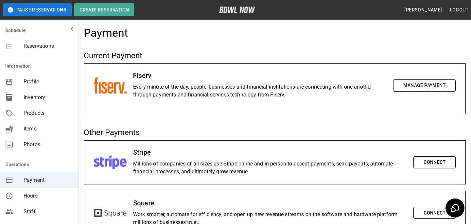
click at [26, 89] on div "Profile" at bounding box center [39, 82] width 78 height 16
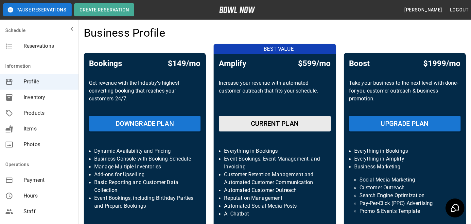
click at [43, 176] on span "Payment" at bounding box center [49, 180] width 50 height 8
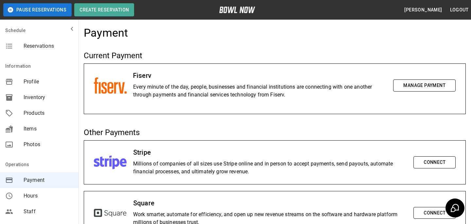
click at [51, 44] on span "Reservations" at bounding box center [49, 46] width 50 height 8
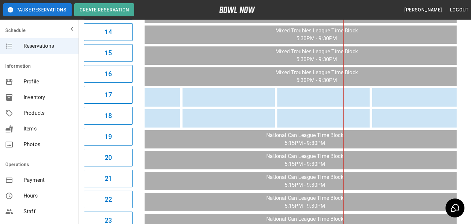
scroll to position [0, 1055]
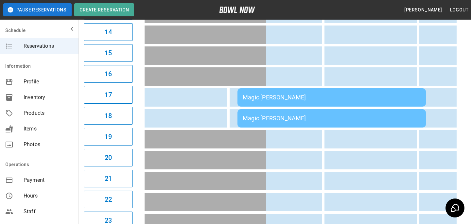
click at [344, 97] on div "Magic [PERSON_NAME]" at bounding box center [331, 97] width 178 height 7
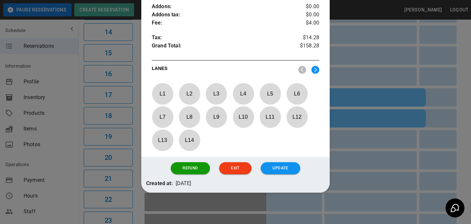
scroll to position [268, 0]
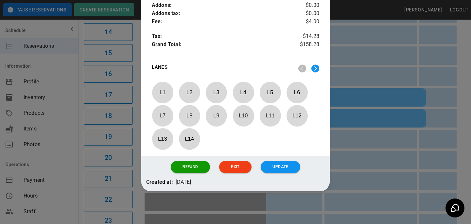
click at [351, 123] on div at bounding box center [235, 112] width 471 height 224
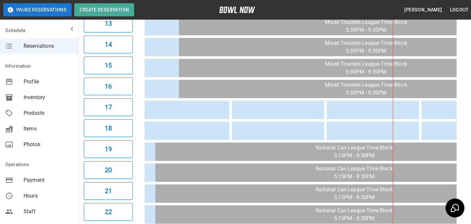
scroll to position [0, 0]
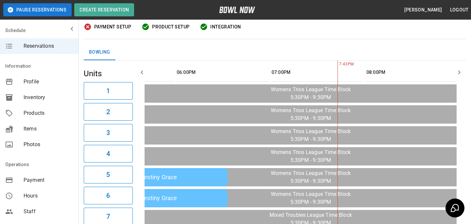
click at [35, 180] on span "Payment" at bounding box center [49, 180] width 50 height 8
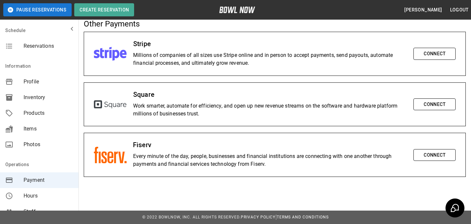
click at [442, 157] on button "Connect" at bounding box center [434, 155] width 42 height 12
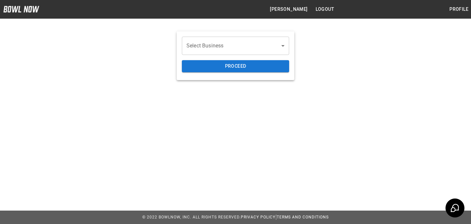
click at [215, 42] on body "[PERSON_NAME] Logout Profile Select Business ​ ​ Proceed © 2022 BowlNow, Inc. A…" at bounding box center [235, 112] width 471 height 224
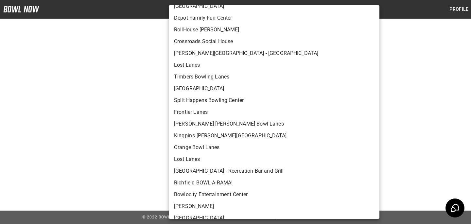
scroll to position [1121, 0]
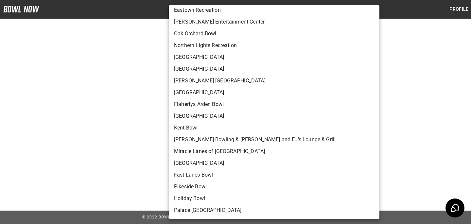
click at [193, 127] on li "Kent Bowl" at bounding box center [274, 128] width 210 height 12
type input "**********"
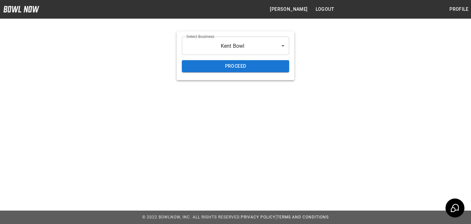
click at [193, 99] on li "Kent Bowl" at bounding box center [264, 95] width 158 height 7
click at [216, 70] on button "Proceed" at bounding box center [235, 66] width 107 height 12
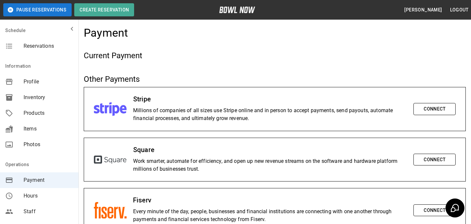
click at [47, 78] on span "Profile" at bounding box center [49, 82] width 50 height 8
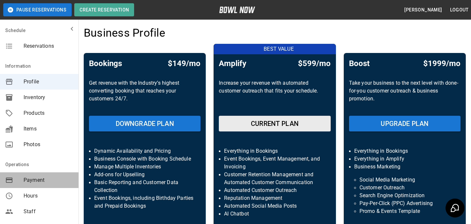
click at [40, 182] on span "Payment" at bounding box center [49, 180] width 50 height 8
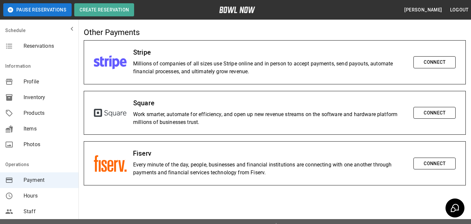
scroll to position [52, 0]
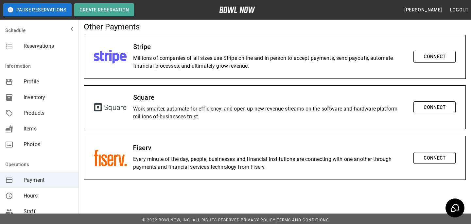
click at [424, 158] on button "Connect" at bounding box center [434, 158] width 42 height 12
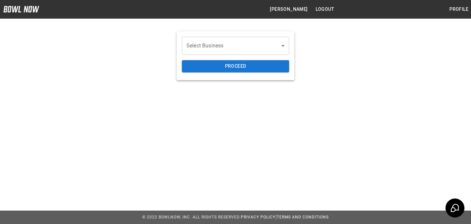
click at [246, 50] on body "[PERSON_NAME] Logout Profile Select Business ​ ​ Proceed © 2022 BowlNow, Inc. A…" at bounding box center [235, 112] width 471 height 224
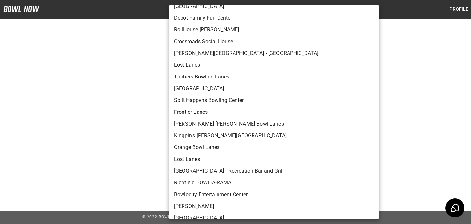
scroll to position [1121, 0]
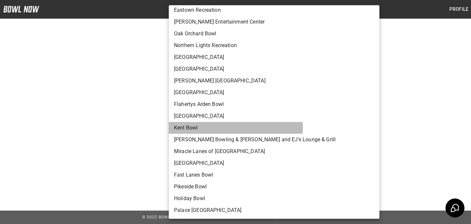
click at [212, 127] on li "Kent Bowl" at bounding box center [274, 128] width 210 height 12
type input "**********"
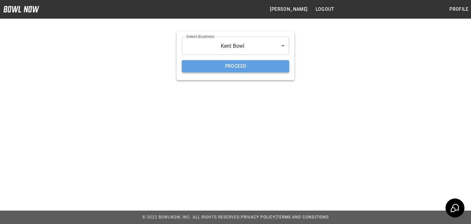
click at [240, 65] on button "Proceed" at bounding box center [235, 66] width 107 height 12
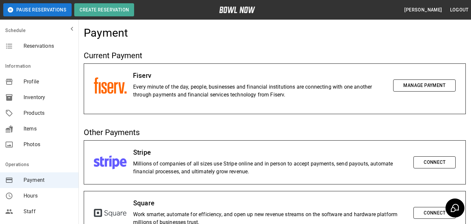
click at [50, 55] on nav "Schedule Reservations" at bounding box center [39, 40] width 78 height 34
click at [48, 46] on span "Reservations" at bounding box center [49, 46] width 50 height 8
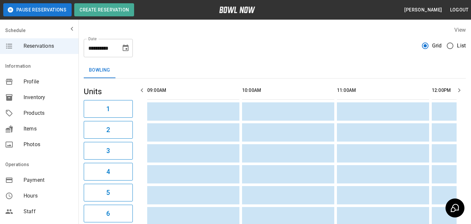
scroll to position [0, 948]
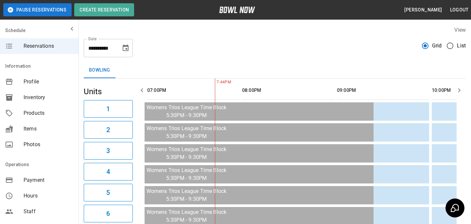
click at [29, 116] on span "Products" at bounding box center [49, 113] width 50 height 8
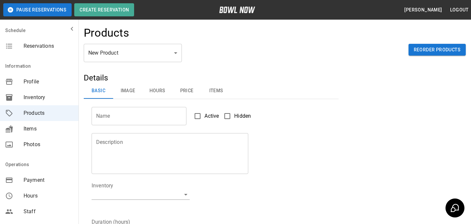
click at [137, 42] on div "Products" at bounding box center [275, 35] width 382 height 18
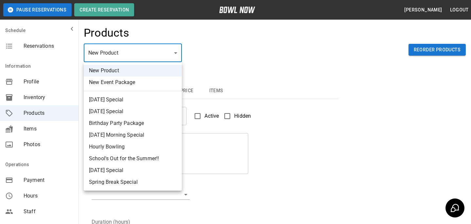
click at [136, 53] on body "Pause Reservations Create Reservation Bradey Powell Logout Schedule Reservation…" at bounding box center [235, 210] width 471 height 421
click at [142, 72] on li "New Product" at bounding box center [133, 71] width 98 height 12
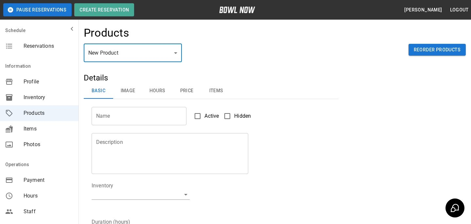
click at [160, 112] on input "Name" at bounding box center [139, 116] width 95 height 18
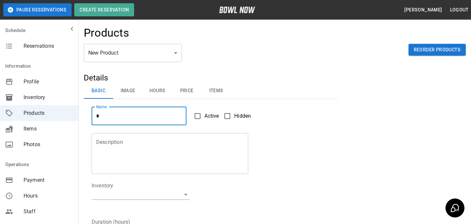
type input "****"
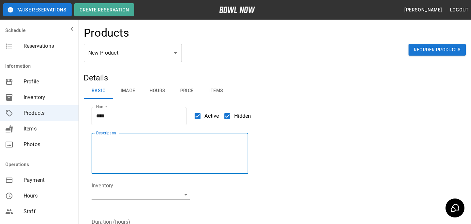
click at [176, 142] on textarea "Description" at bounding box center [169, 153] width 147 height 30
type textarea "****"
click at [160, 196] on body "Pause Reservations Create Reservation Bradey Powell Logout Schedule Reservation…" at bounding box center [235, 210] width 471 height 421
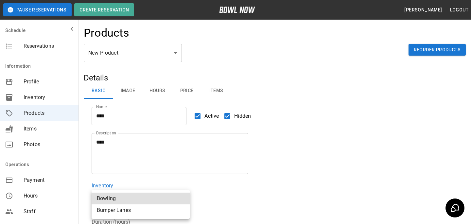
click at [139, 196] on li "Bowling" at bounding box center [141, 198] width 98 height 12
type input "**********"
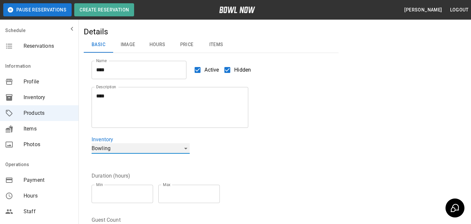
scroll to position [58, 0]
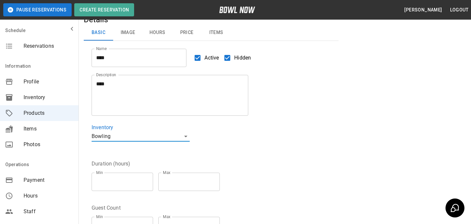
click at [135, 178] on input "*" at bounding box center [122, 182] width 61 height 18
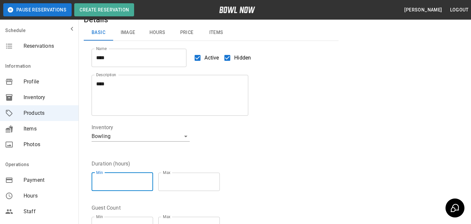
type input "*"
click at [149, 181] on input "*" at bounding box center [122, 182] width 61 height 18
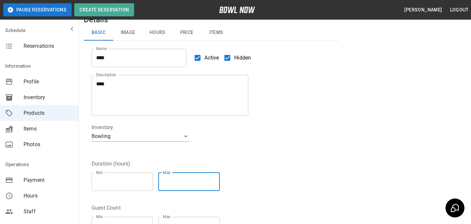
type input "*"
click at [217, 181] on input "*" at bounding box center [188, 182] width 61 height 18
click at [225, 168] on div "Min * Min Max * Max" at bounding box center [158, 181] width 133 height 29
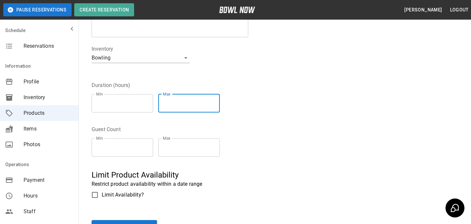
scroll to position [141, 0]
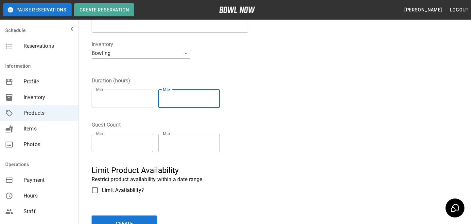
type input "*"
click at [147, 142] on input "*" at bounding box center [122, 143] width 61 height 18
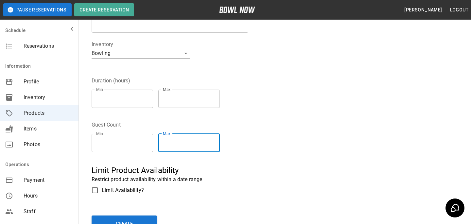
type input "*"
click at [217, 142] on input "*" at bounding box center [188, 143] width 61 height 18
click at [253, 134] on div "Guest Count Min * Min Max * Max" at bounding box center [207, 135] width 247 height 44
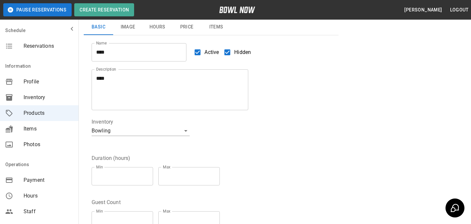
scroll to position [0, 0]
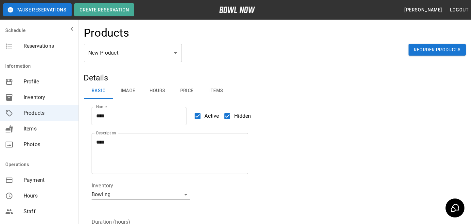
click at [127, 98] on button "Image" at bounding box center [127, 91] width 29 height 16
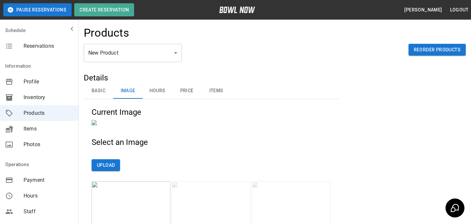
click at [164, 85] on button "Hours" at bounding box center [156, 91] width 29 height 16
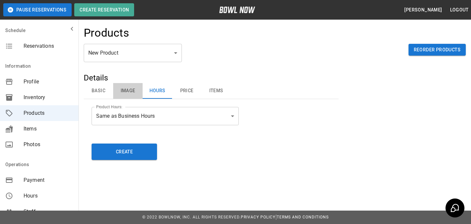
click at [136, 90] on button "Image" at bounding box center [127, 91] width 29 height 16
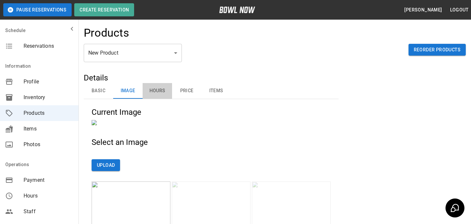
click at [155, 90] on button "Hours" at bounding box center [156, 91] width 29 height 16
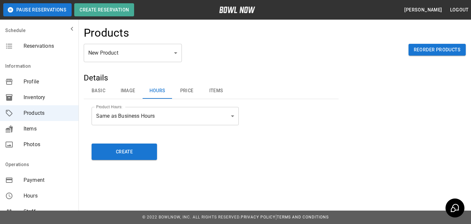
click at [178, 93] on button "Price" at bounding box center [186, 91] width 29 height 16
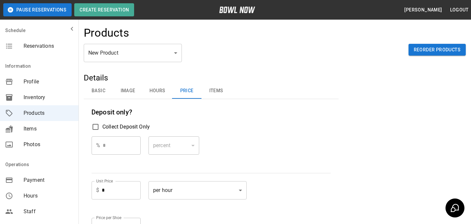
click at [130, 190] on input "*" at bounding box center [121, 190] width 39 height 18
type input "*"
click at [264, 136] on div "% * ​ percent ******* ​" at bounding box center [211, 150] width 239 height 29
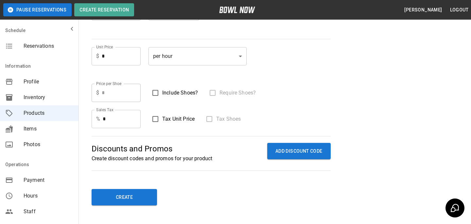
scroll to position [164, 0]
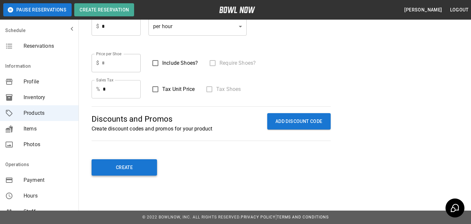
click at [124, 161] on button "Create" at bounding box center [124, 167] width 65 height 16
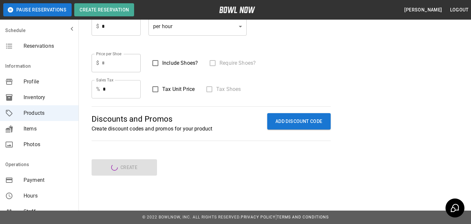
scroll to position [0, 0]
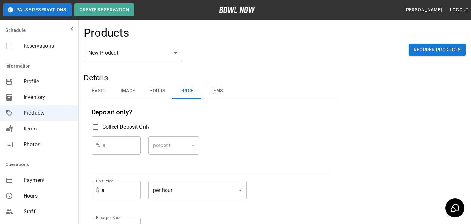
type input "*"
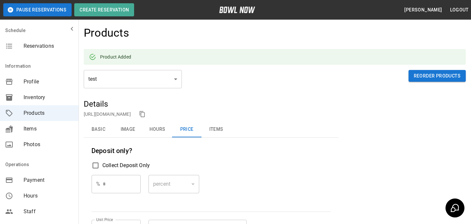
click at [159, 110] on div "https://bowlnow.com/places/W16E8aeHgeo8eWV8ExTf?pid=Jw2AHvi5zsLvg2mQMZxV" at bounding box center [211, 114] width 255 height 10
click at [131, 113] on link "https://bowlnow.com/places/W16E8aeHgeo8eWV8ExTf?pid=Jw2AHvi5zsLvg2mQMZxV" at bounding box center [107, 113] width 47 height 5
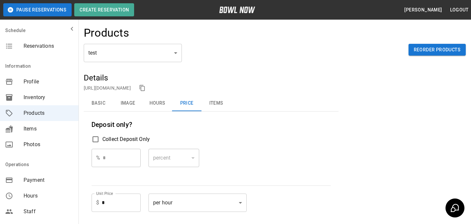
click at [42, 49] on span "Reservations" at bounding box center [49, 46] width 50 height 8
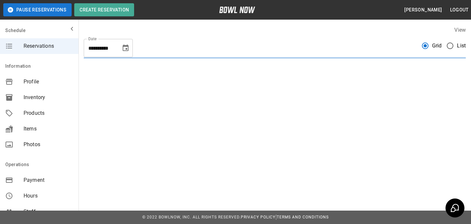
click at [125, 50] on icon "Choose date, selected date is Sep 4, 2025" at bounding box center [126, 48] width 8 height 8
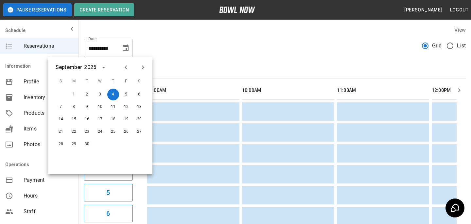
scroll to position [0, 948]
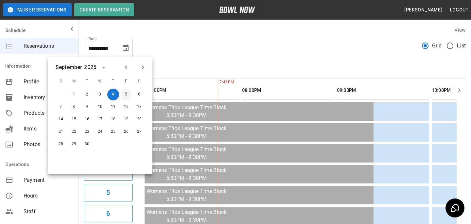
click at [129, 90] on button "5" at bounding box center [126, 95] width 12 height 12
type input "**********"
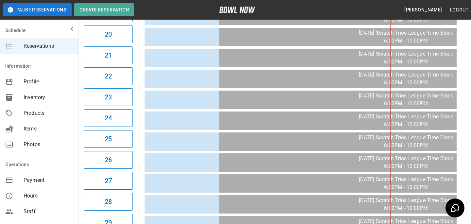
scroll to position [0, 0]
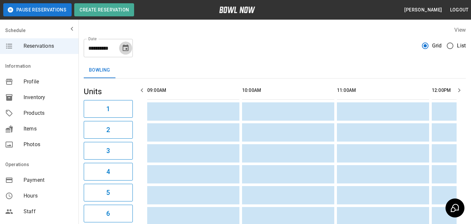
click at [124, 44] on icon "Choose date, selected date is Sep 5, 2025" at bounding box center [126, 48] width 8 height 8
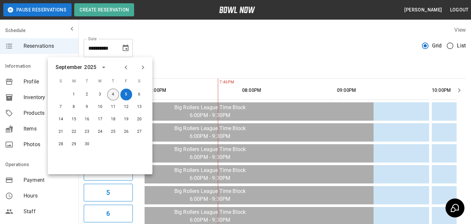
click at [111, 92] on button "4" at bounding box center [113, 95] width 12 height 12
type input "**********"
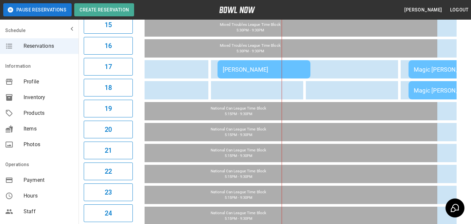
click at [247, 71] on div "[PERSON_NAME]" at bounding box center [264, 69] width 82 height 7
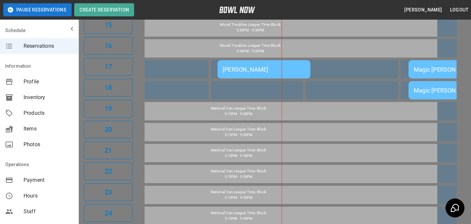
click at [352, 111] on div at bounding box center [235, 112] width 471 height 224
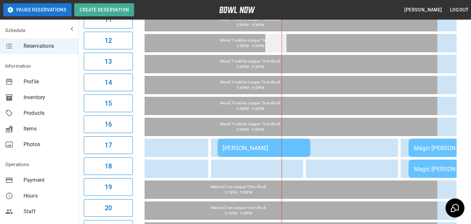
scroll to position [299, 0]
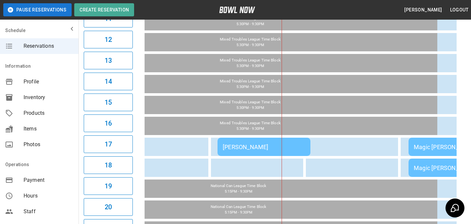
click at [33, 110] on span "Products" at bounding box center [49, 113] width 50 height 8
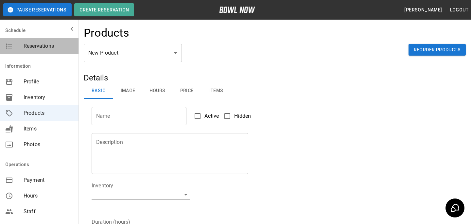
click at [50, 45] on span "Reservations" at bounding box center [49, 46] width 50 height 8
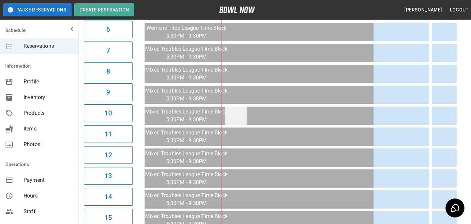
scroll to position [296, 0]
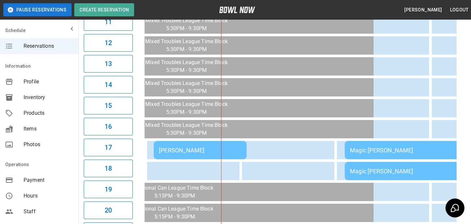
click at [205, 155] on td "[PERSON_NAME]" at bounding box center [200, 150] width 93 height 18
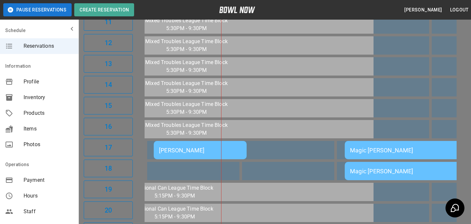
scroll to position [268, 0]
click at [353, 103] on div at bounding box center [235, 112] width 471 height 224
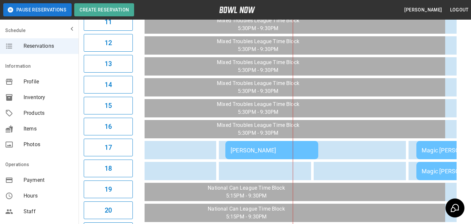
scroll to position [0, 877]
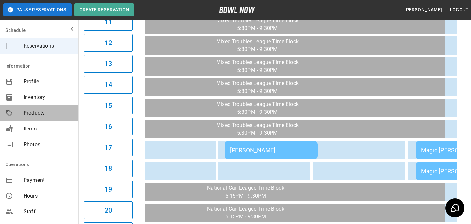
click at [56, 110] on span "Products" at bounding box center [49, 113] width 50 height 8
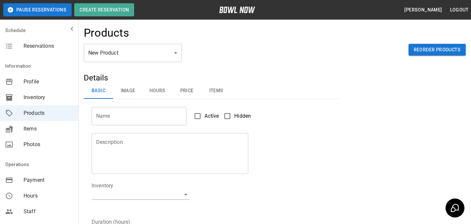
click at [96, 59] on body "Pause Reservations Create Reservation Bradey Powell Logout Schedule Reservation…" at bounding box center [235, 210] width 471 height 421
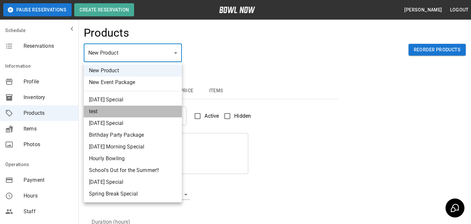
click at [99, 113] on li "test" at bounding box center [133, 112] width 98 height 12
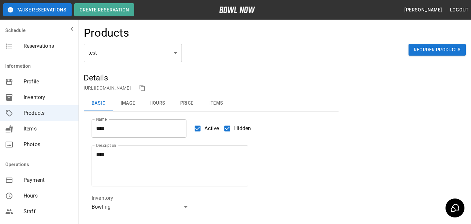
click at [188, 123] on div "Active Hidden" at bounding box center [217, 125] width 62 height 22
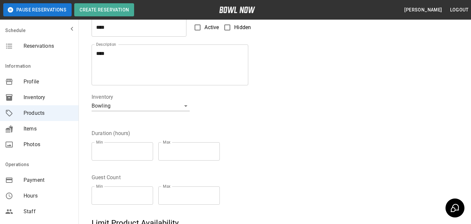
scroll to position [210, 0]
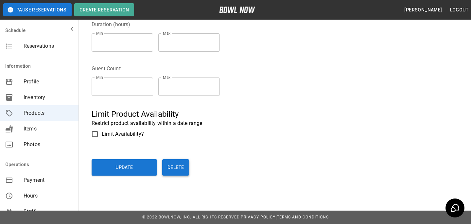
click at [163, 170] on button "Delete" at bounding box center [175, 167] width 27 height 16
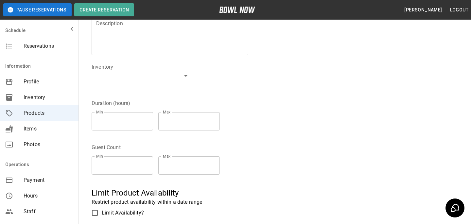
scroll to position [81, 0]
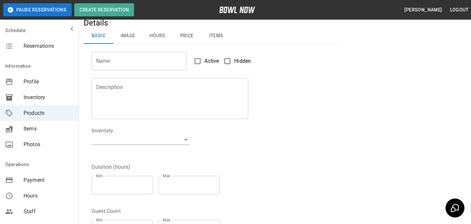
click at [24, 40] on div "Reservations" at bounding box center [39, 46] width 78 height 16
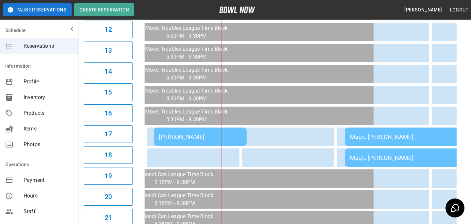
scroll to position [331, 0]
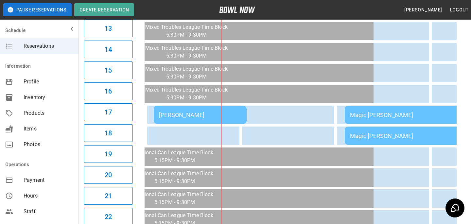
click at [218, 117] on div "[PERSON_NAME]" at bounding box center [200, 114] width 82 height 7
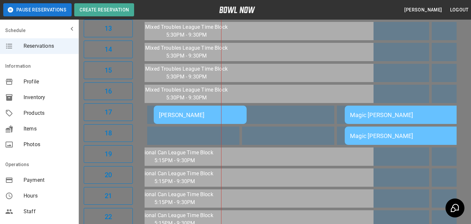
click at [374, 123] on div at bounding box center [235, 112] width 471 height 224
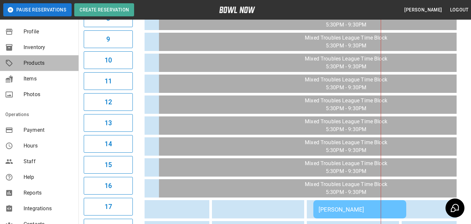
click at [45, 63] on span "Products" at bounding box center [49, 63] width 50 height 8
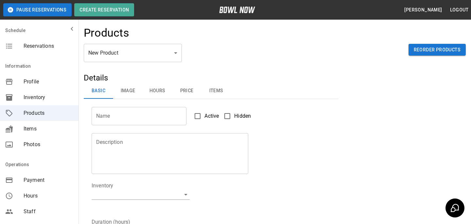
click at [121, 60] on body "Pause Reservations Create Reservation Bradey Powell Logout Schedule Reservation…" at bounding box center [235, 210] width 471 height 421
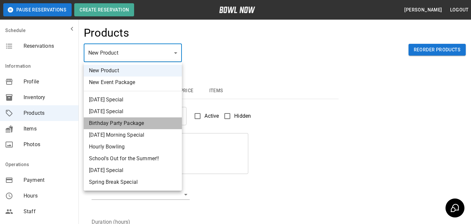
click at [133, 124] on li "Birthday Party Package" at bounding box center [133, 123] width 98 height 12
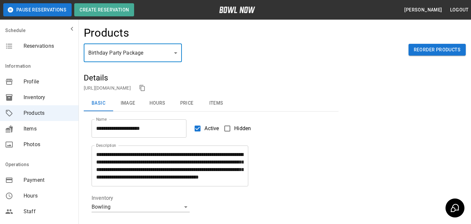
click at [131, 88] on link "https://bowlnow.com/places/W16E8aeHgeo8eWV8ExTf?pid=YooaLcw4yNpzQKgaZODe" at bounding box center [107, 87] width 47 height 5
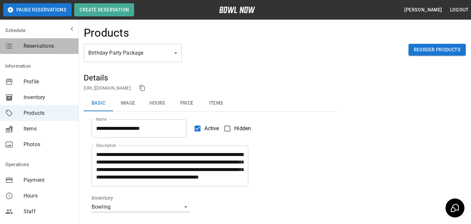
click at [51, 51] on div "Reservations" at bounding box center [39, 46] width 78 height 16
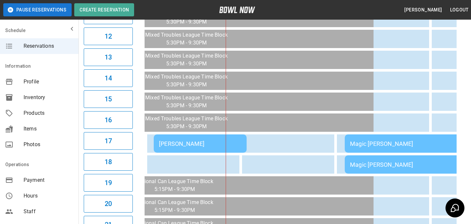
scroll to position [314, 0]
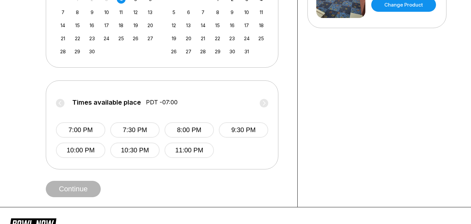
scroll to position [189, 0]
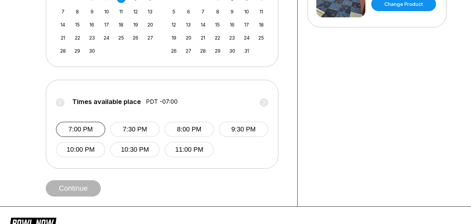
click at [92, 130] on button "7:00 PM" at bounding box center [80, 129] width 49 height 15
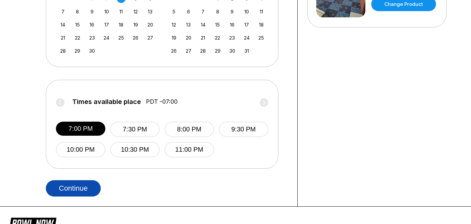
click at [92, 184] on button "Continue" at bounding box center [73, 188] width 55 height 16
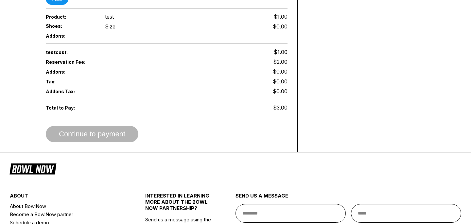
scroll to position [202, 0]
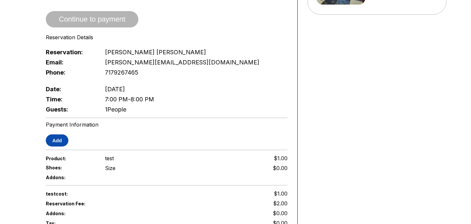
click at [56, 140] on button "Add" at bounding box center [57, 140] width 23 height 12
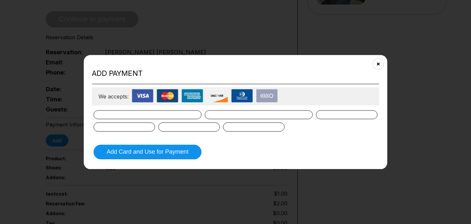
click at [158, 111] on div at bounding box center [147, 114] width 108 height 9
click at [380, 68] on button "Close" at bounding box center [378, 64] width 16 height 16
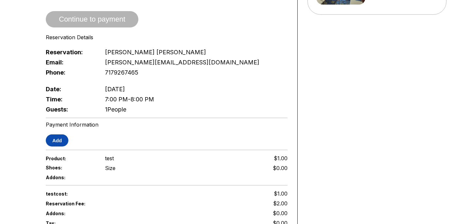
click at [52, 142] on button "Add" at bounding box center [57, 140] width 23 height 12
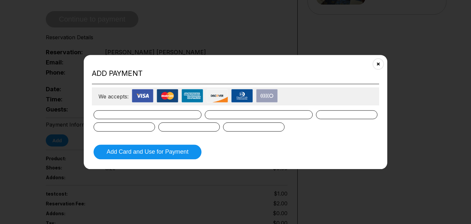
click at [250, 118] on div at bounding box center [259, 114] width 108 height 9
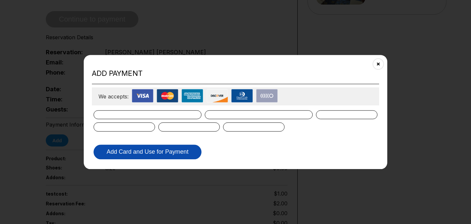
click at [187, 152] on button "Add Card and Use for Payment" at bounding box center [147, 151] width 108 height 15
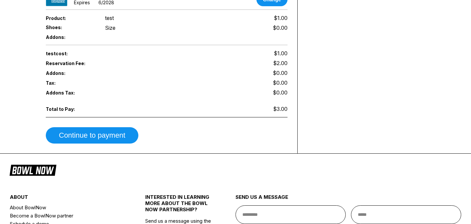
scroll to position [451, 0]
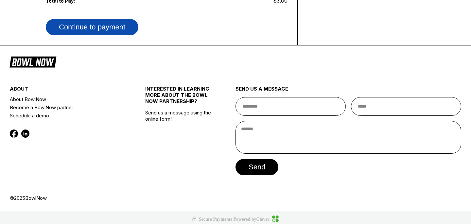
click at [112, 26] on button "Continue to payment" at bounding box center [92, 27] width 92 height 16
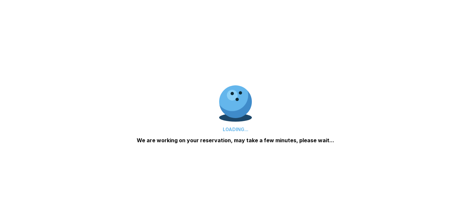
scroll to position [352, 0]
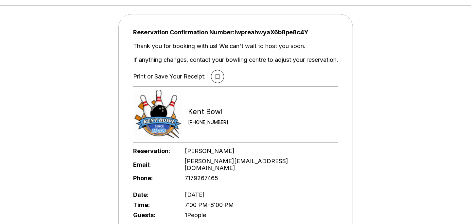
scroll to position [37, 0]
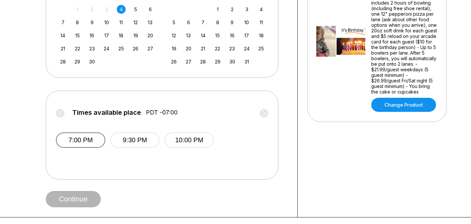
click at [92, 133] on button "7:00 PM" at bounding box center [80, 139] width 49 height 15
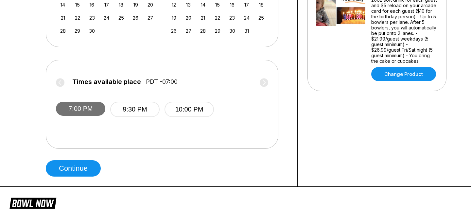
scroll to position [221, 0]
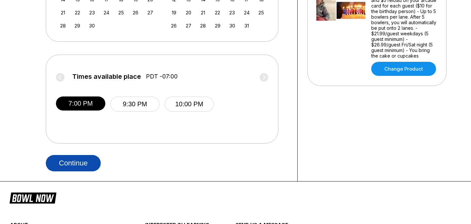
click at [89, 164] on button "Continue" at bounding box center [73, 163] width 55 height 16
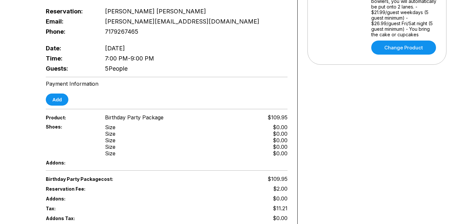
scroll to position [268, 0]
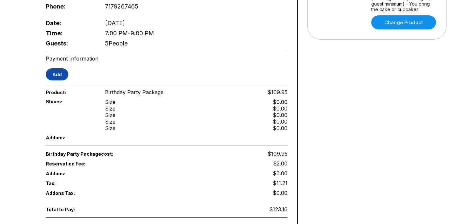
click at [64, 72] on button "Add" at bounding box center [57, 74] width 23 height 12
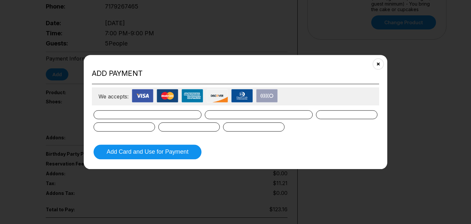
click at [237, 109] on form "Add Card and Use for Payment" at bounding box center [235, 135] width 287 height 52
click at [173, 121] on div at bounding box center [235, 120] width 284 height 21
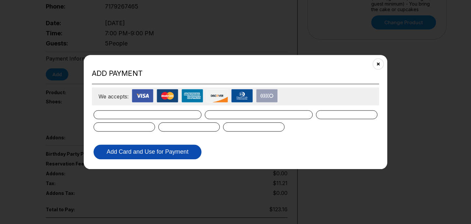
click at [169, 150] on button "Add Card and Use for Payment" at bounding box center [147, 151] width 108 height 15
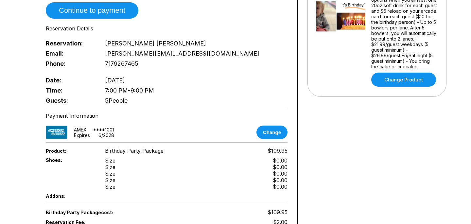
scroll to position [192, 0]
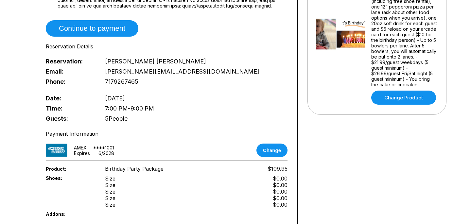
click at [267, 143] on div "Payment Information AMEX **** 1001 Expires 6 / 2028 Change" at bounding box center [167, 143] width 242 height 26
click at [267, 149] on button "Change" at bounding box center [271, 149] width 31 height 13
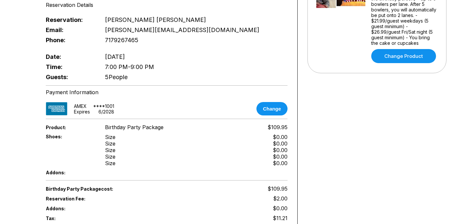
scroll to position [233, 0]
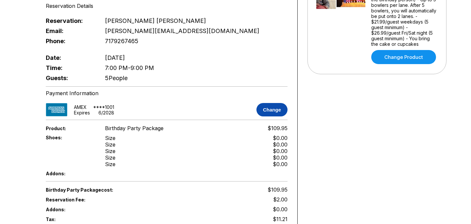
click at [262, 111] on button "Change" at bounding box center [271, 109] width 31 height 13
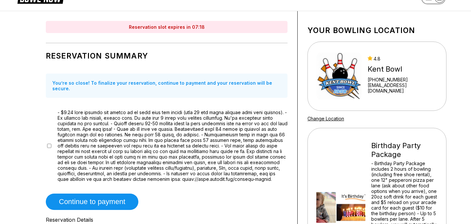
scroll to position [0, 0]
